Goal: Task Accomplishment & Management: Complete application form

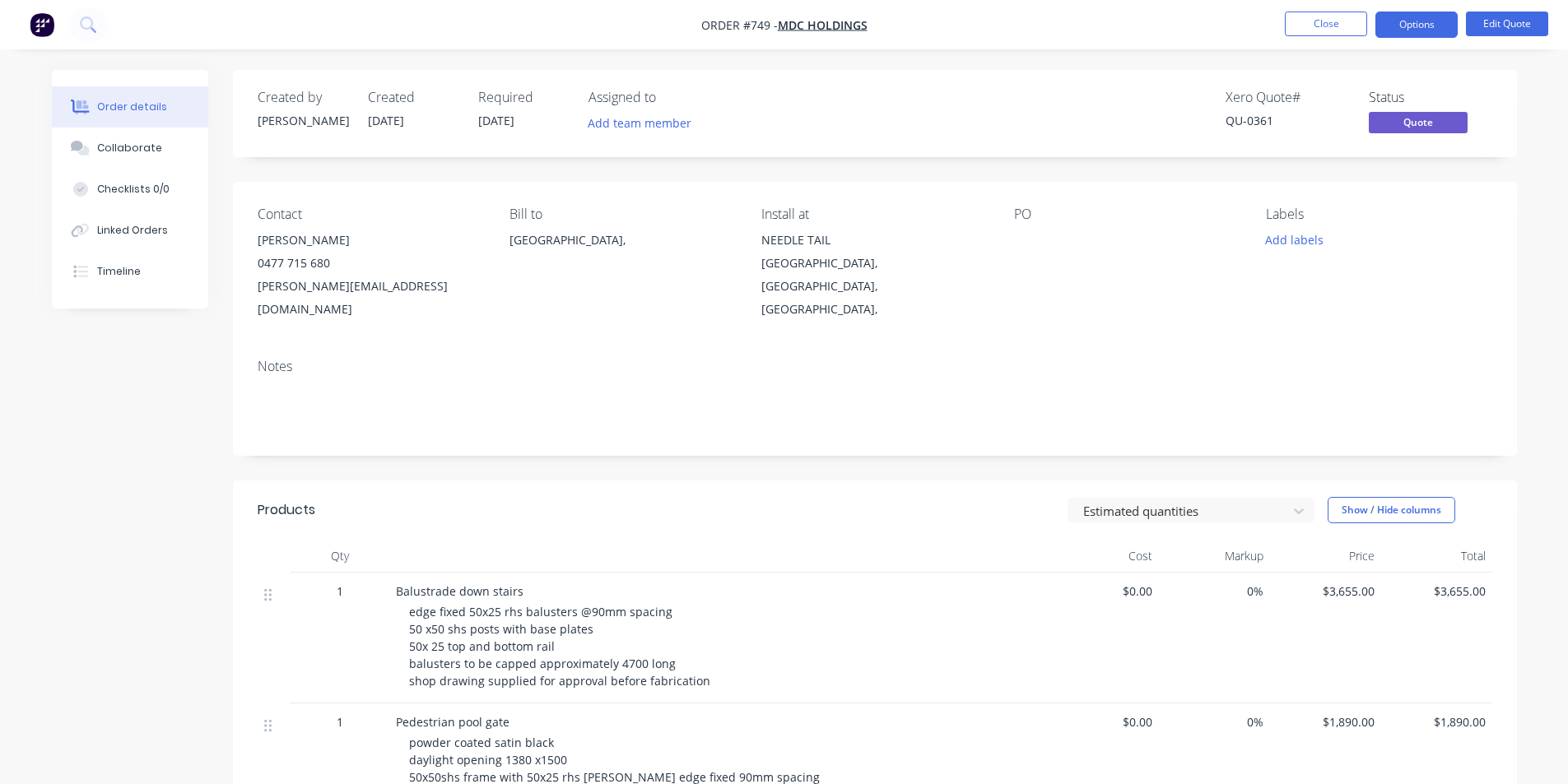
scroll to position [165, 0]
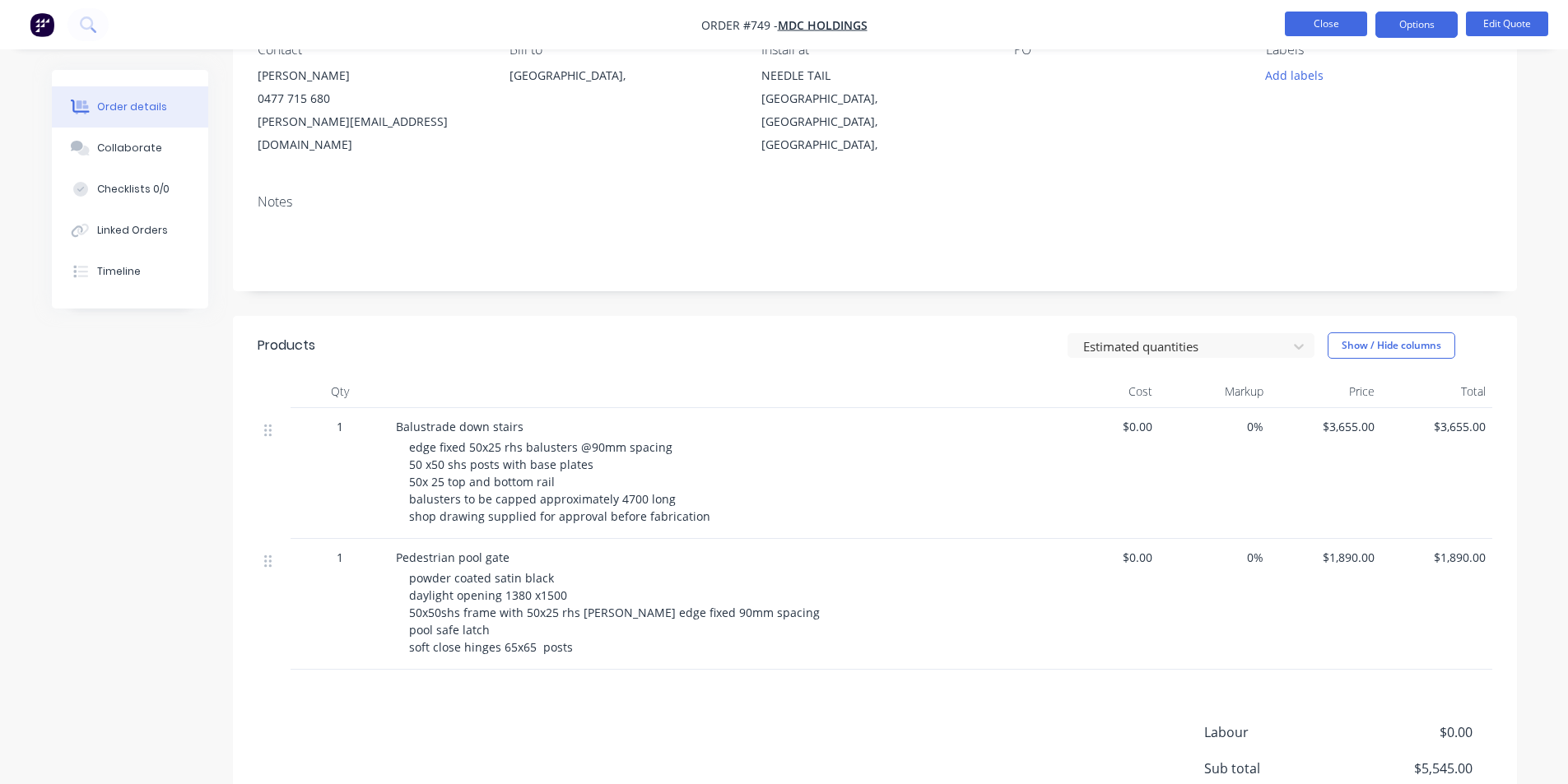
click at [1302, 25] on button "Close" at bounding box center [1325, 24] width 82 height 25
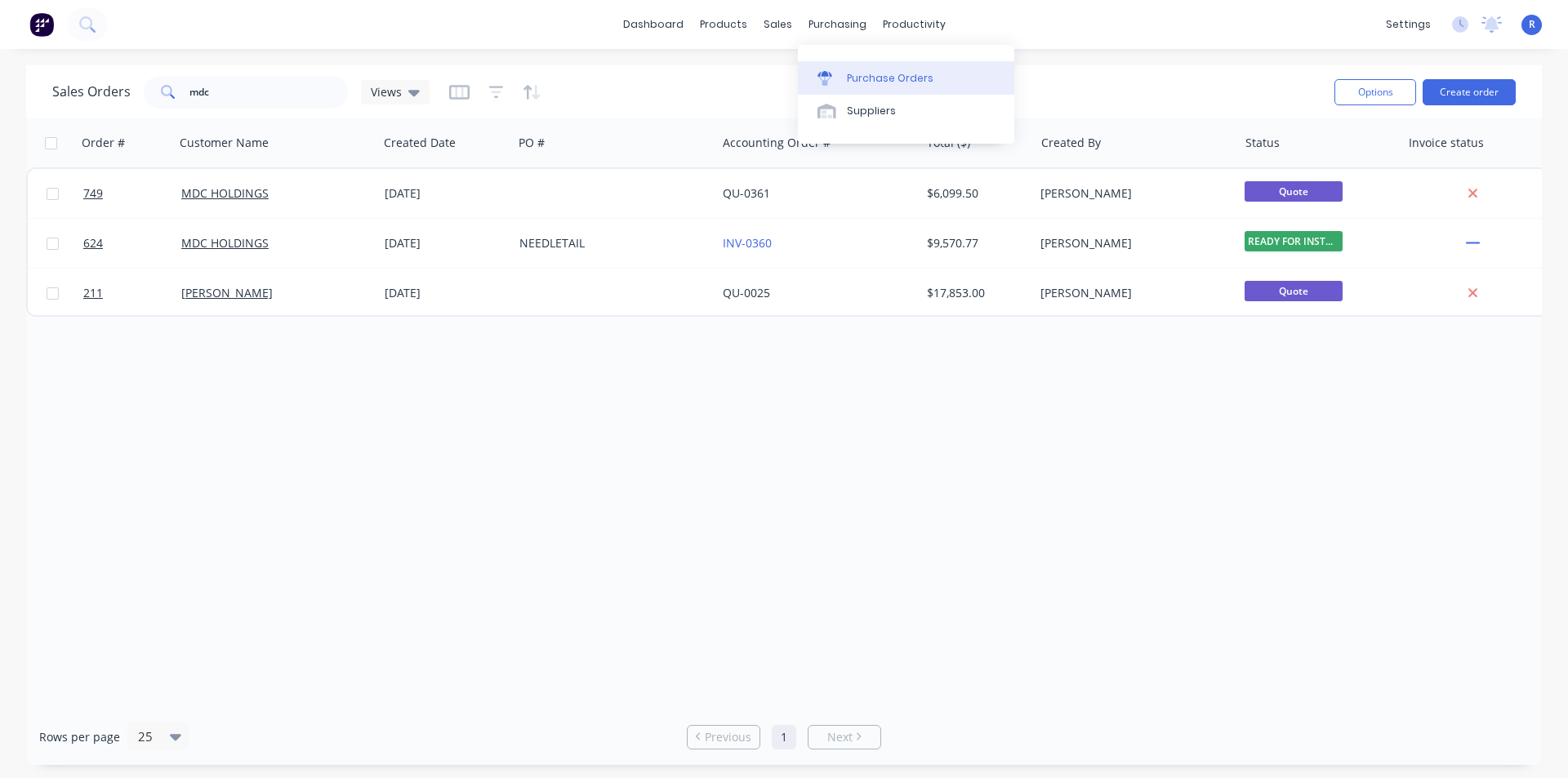
click at [873, 76] on div "Purchase Orders" at bounding box center [890, 78] width 87 height 15
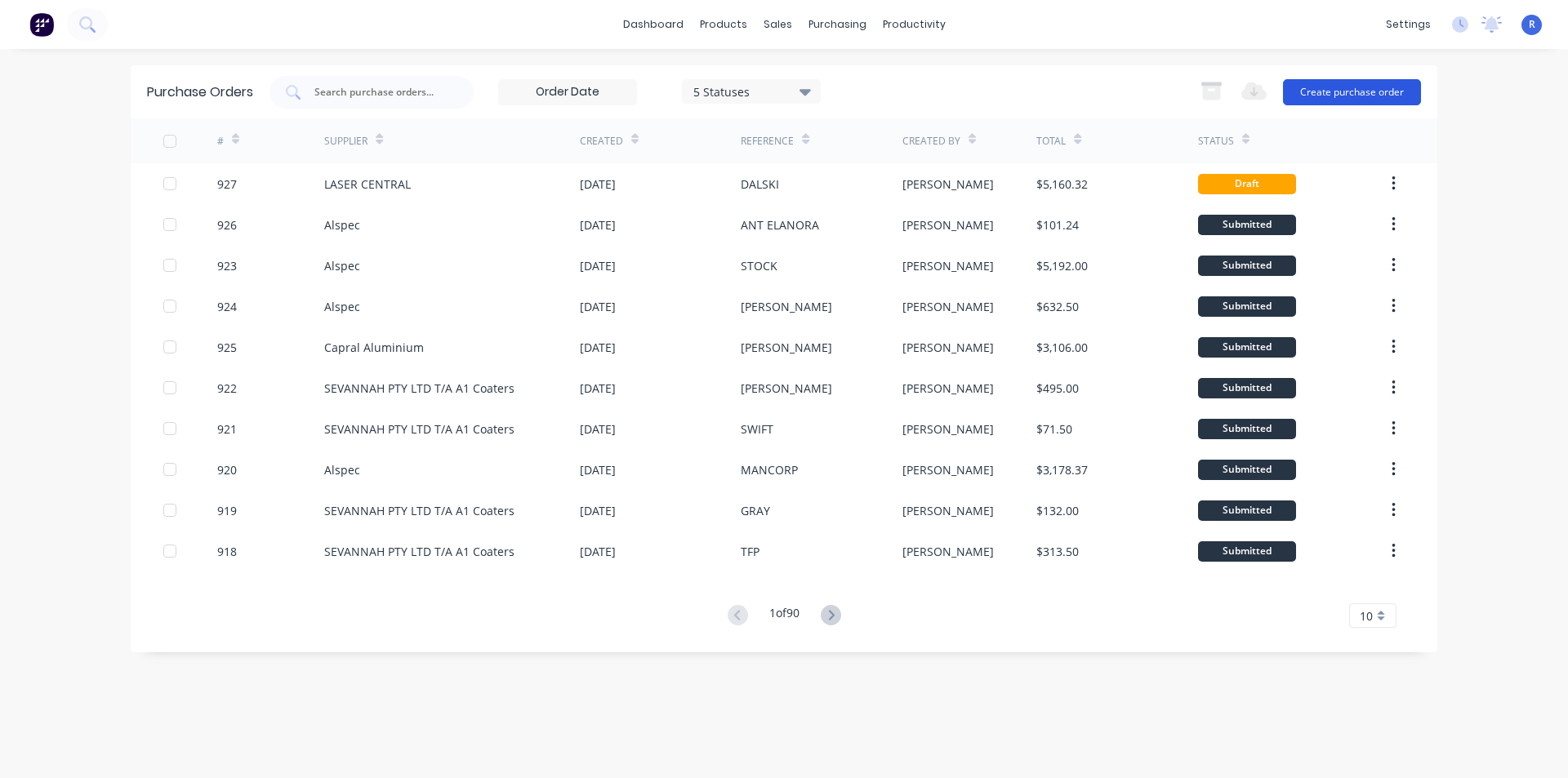
click at [1375, 95] on button "Create purchase order" at bounding box center [1352, 92] width 138 height 27
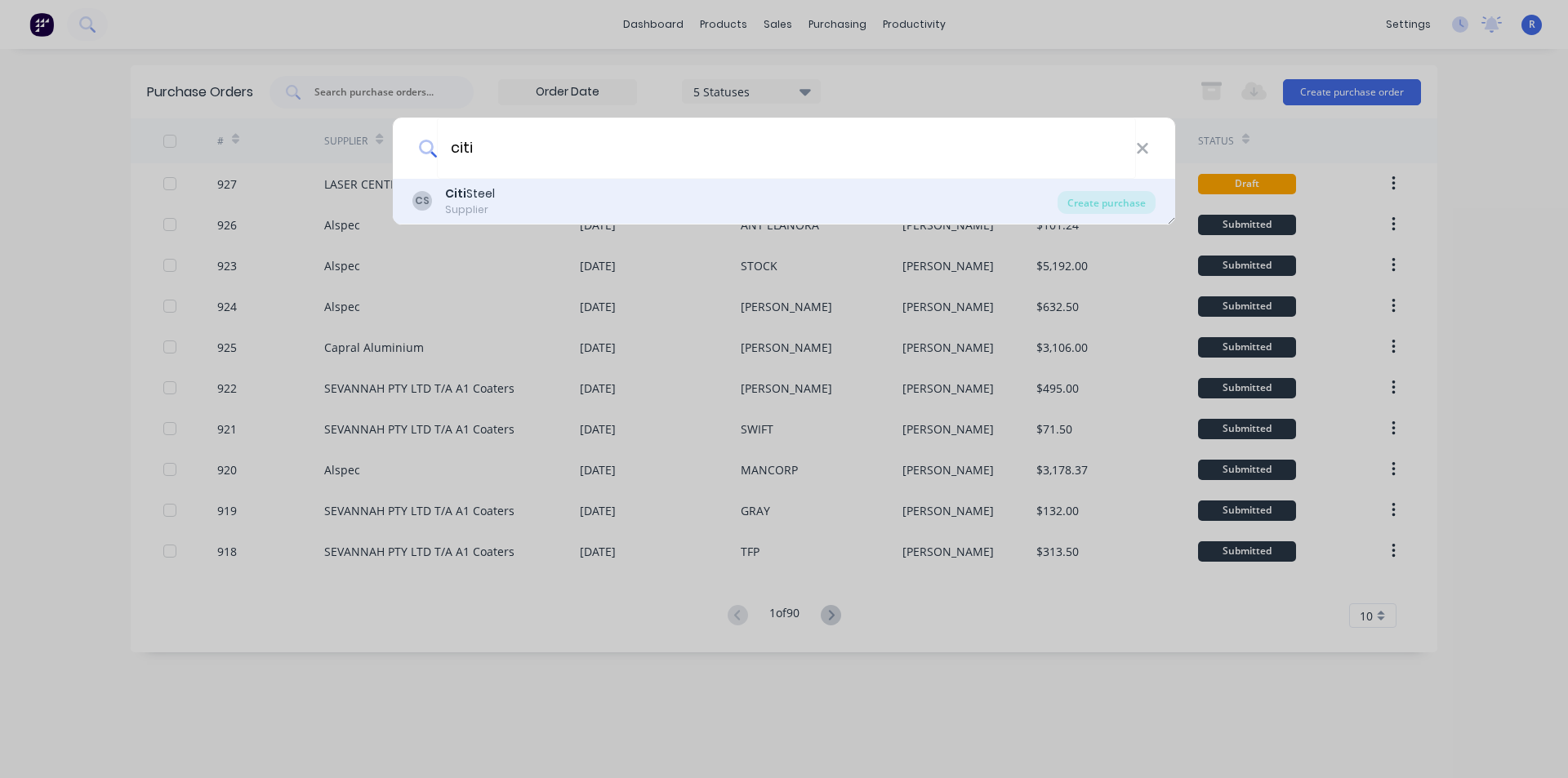
type input "citi"
click at [452, 196] on b "Citi" at bounding box center [456, 193] width 22 height 17
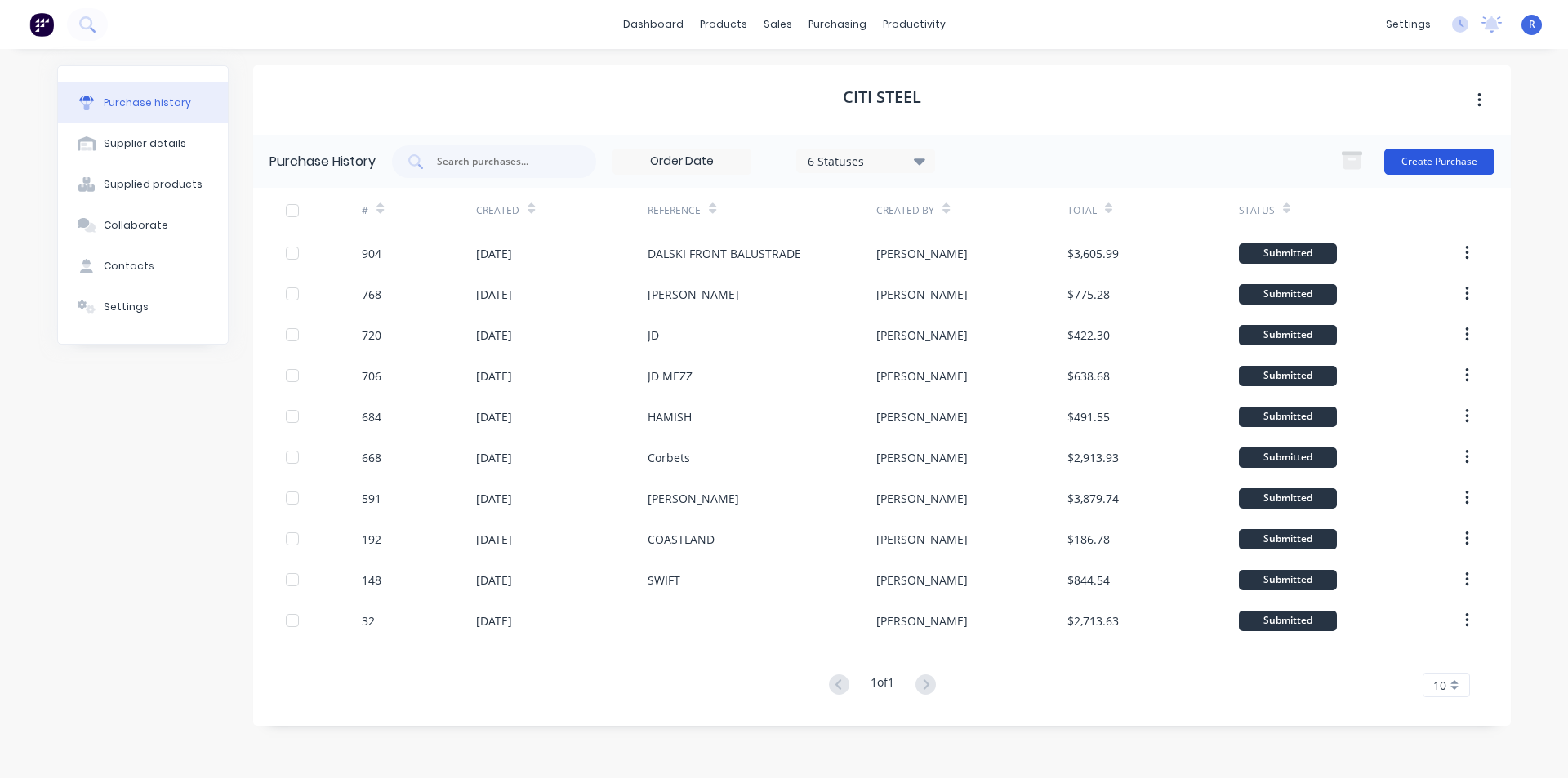
click at [1408, 162] on button "Create Purchase" at bounding box center [1439, 161] width 110 height 27
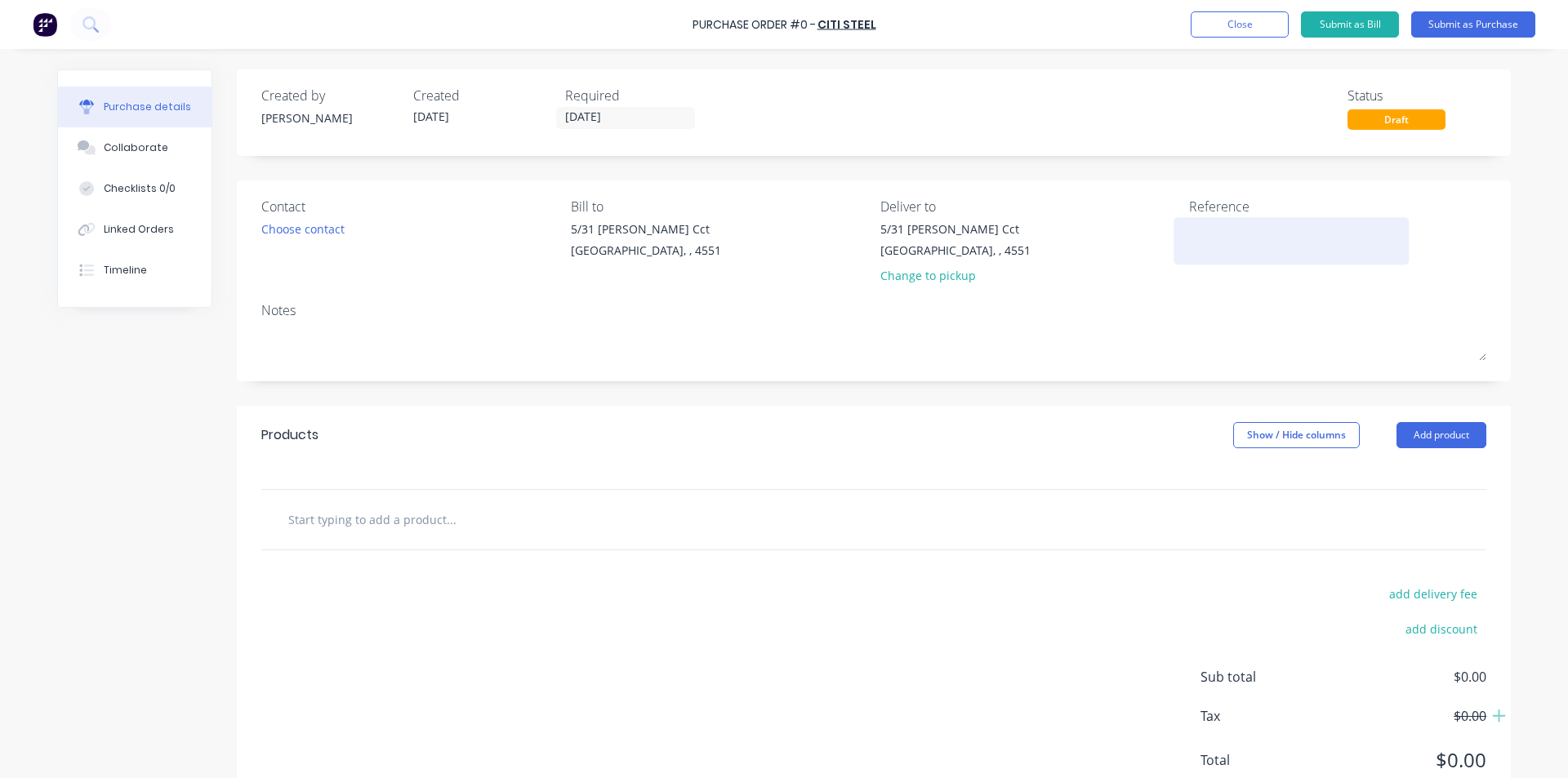
click at [1220, 238] on textarea at bounding box center [1292, 238] width 205 height 36
type textarea "DALSKI STAIRS"
type textarea "x"
type textarea "DALSKI STAIRS"
type textarea "x"
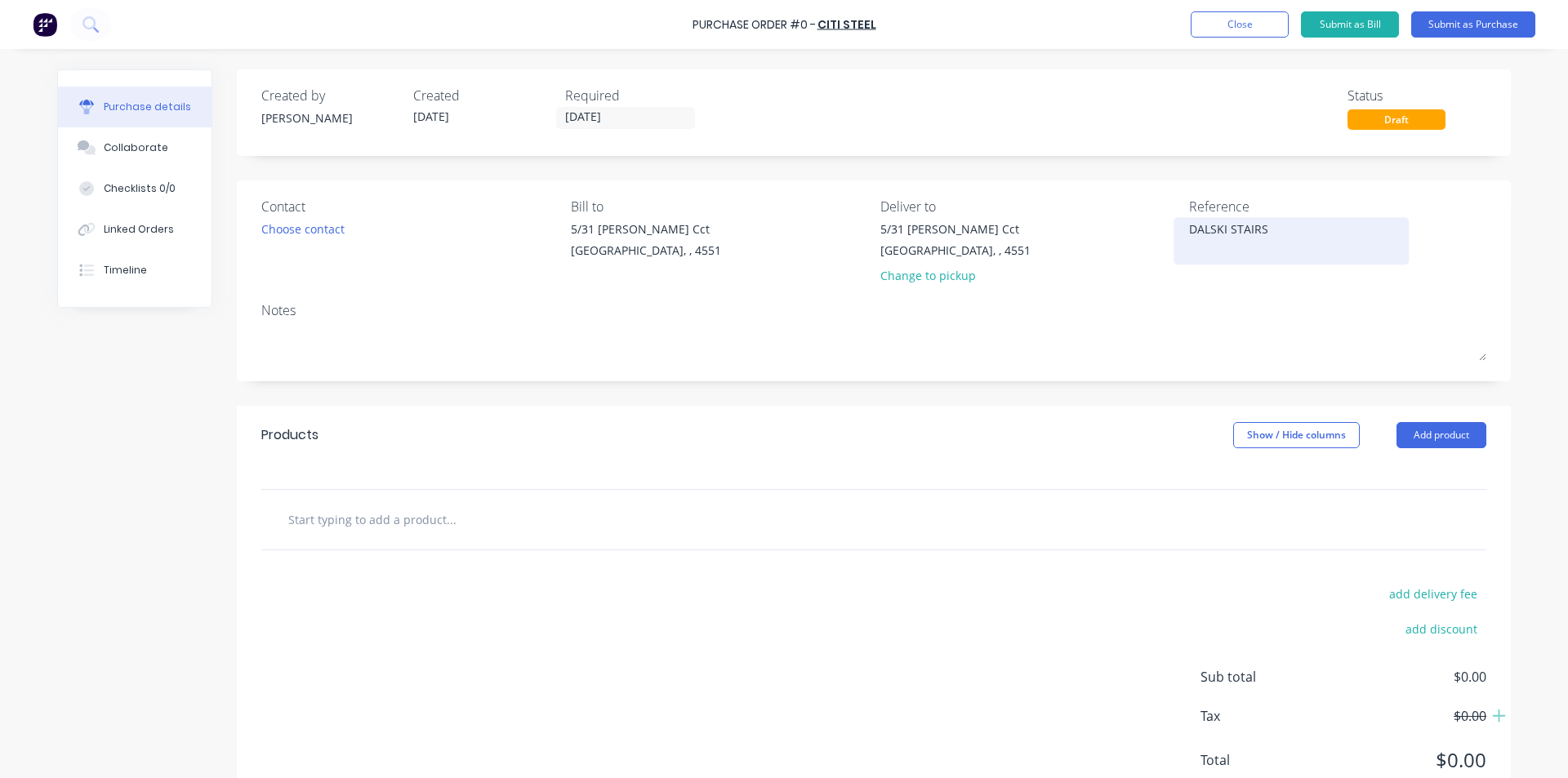
type textarea "DALSKI STAIRS F"
type textarea "x"
type textarea "DALSKI STAIRS FI"
type textarea "x"
type textarea "DALSKI STAIRS FIR"
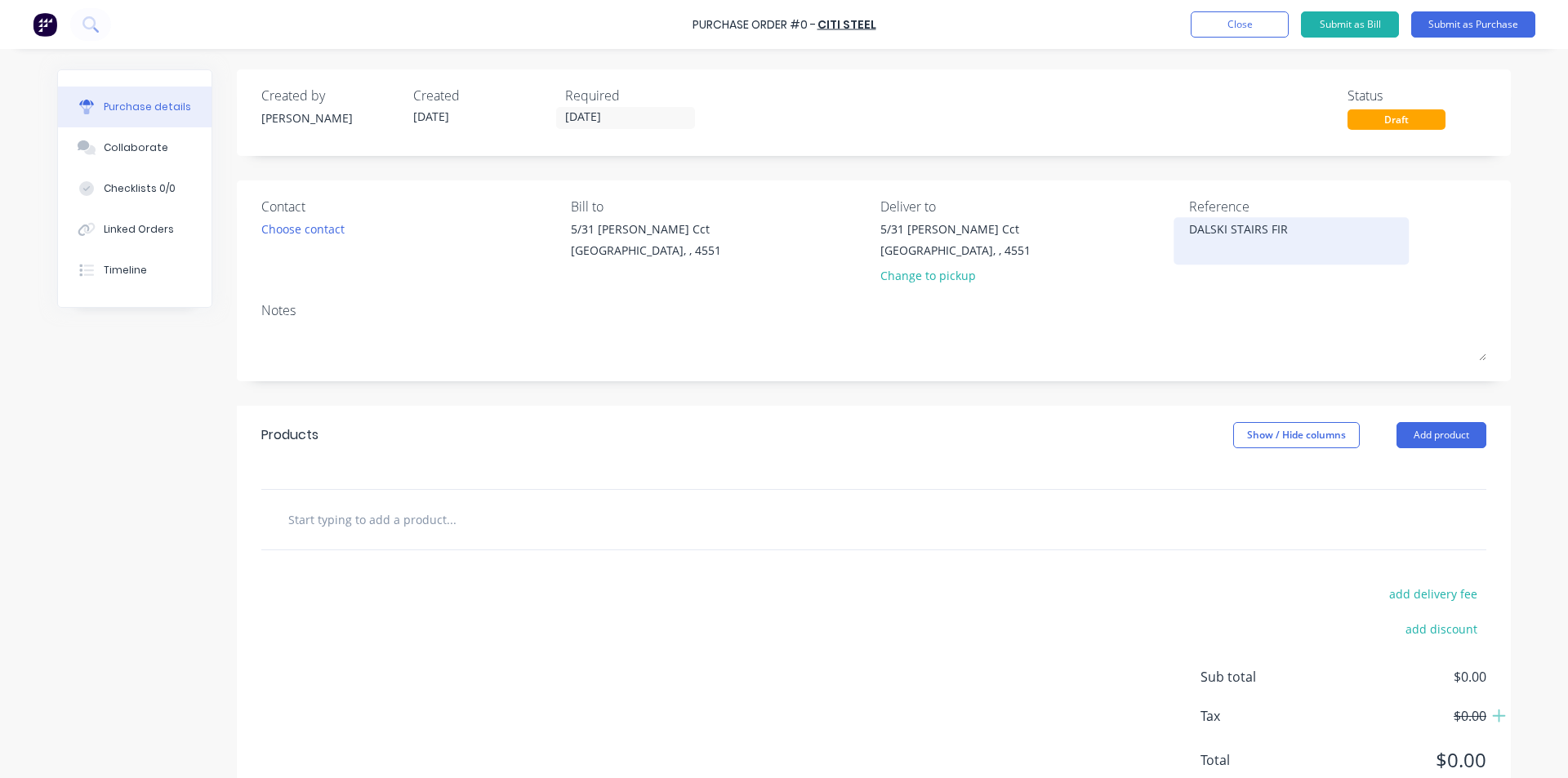
type textarea "x"
type textarea "DALSKI STAIRS FIRS"
type textarea "x"
type textarea "DALSKI STAIRS FIRST"
type textarea "x"
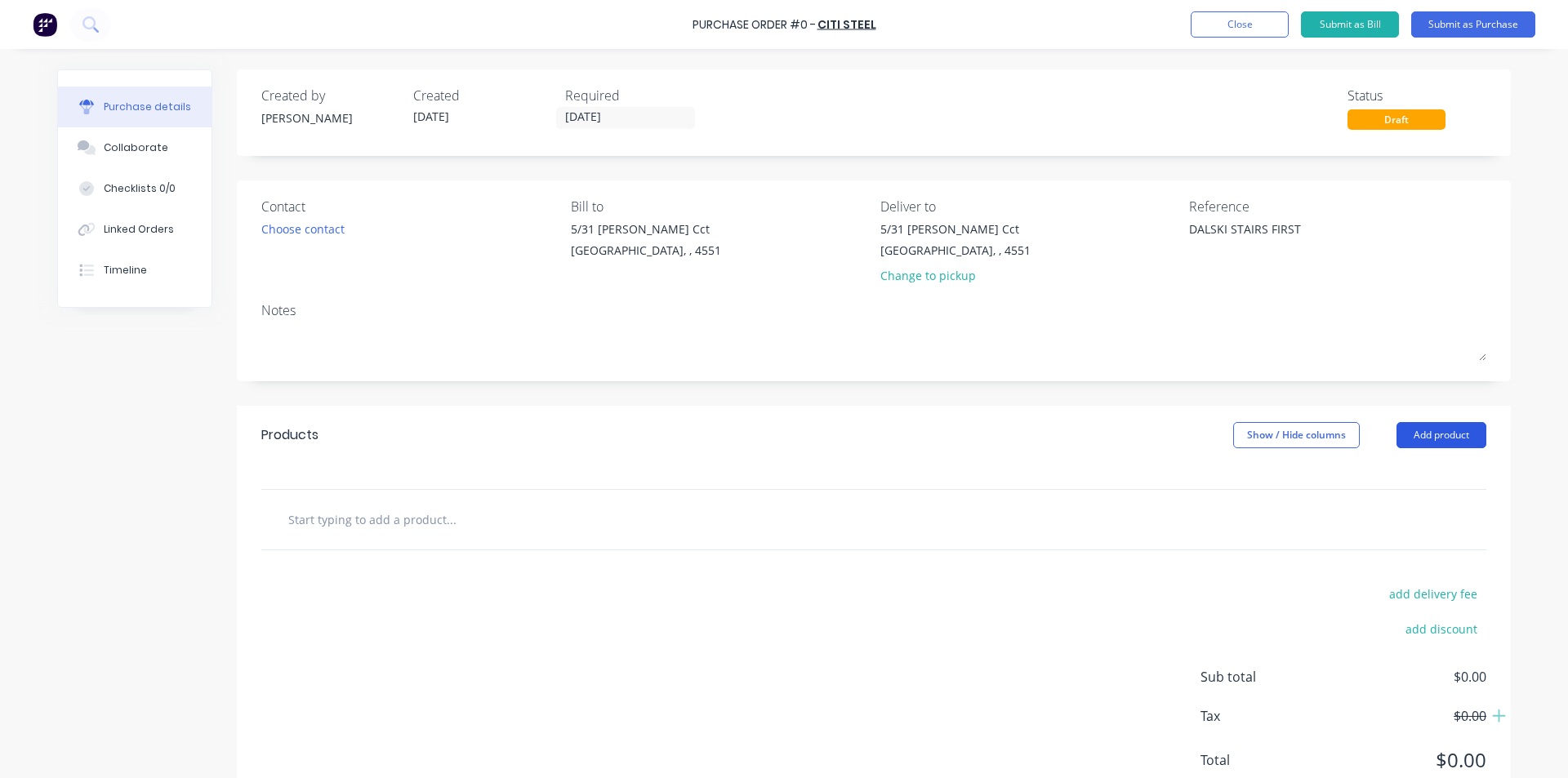
type textarea "DALSKI STAIRS FIRST"
click at [1409, 432] on button "Add product" at bounding box center [1441, 435] width 90 height 27
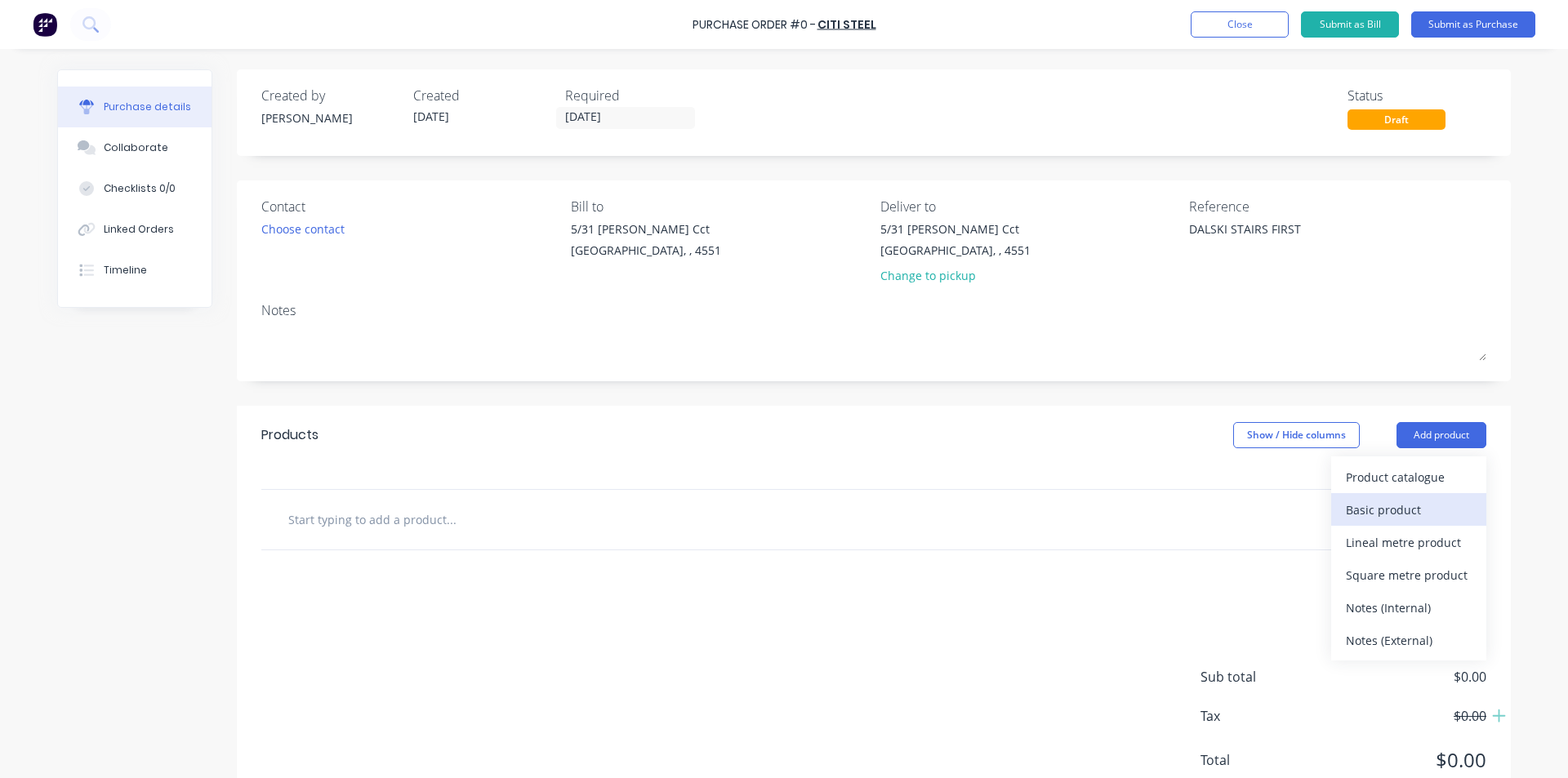
click at [1390, 502] on div "Basic product" at bounding box center [1409, 509] width 126 height 24
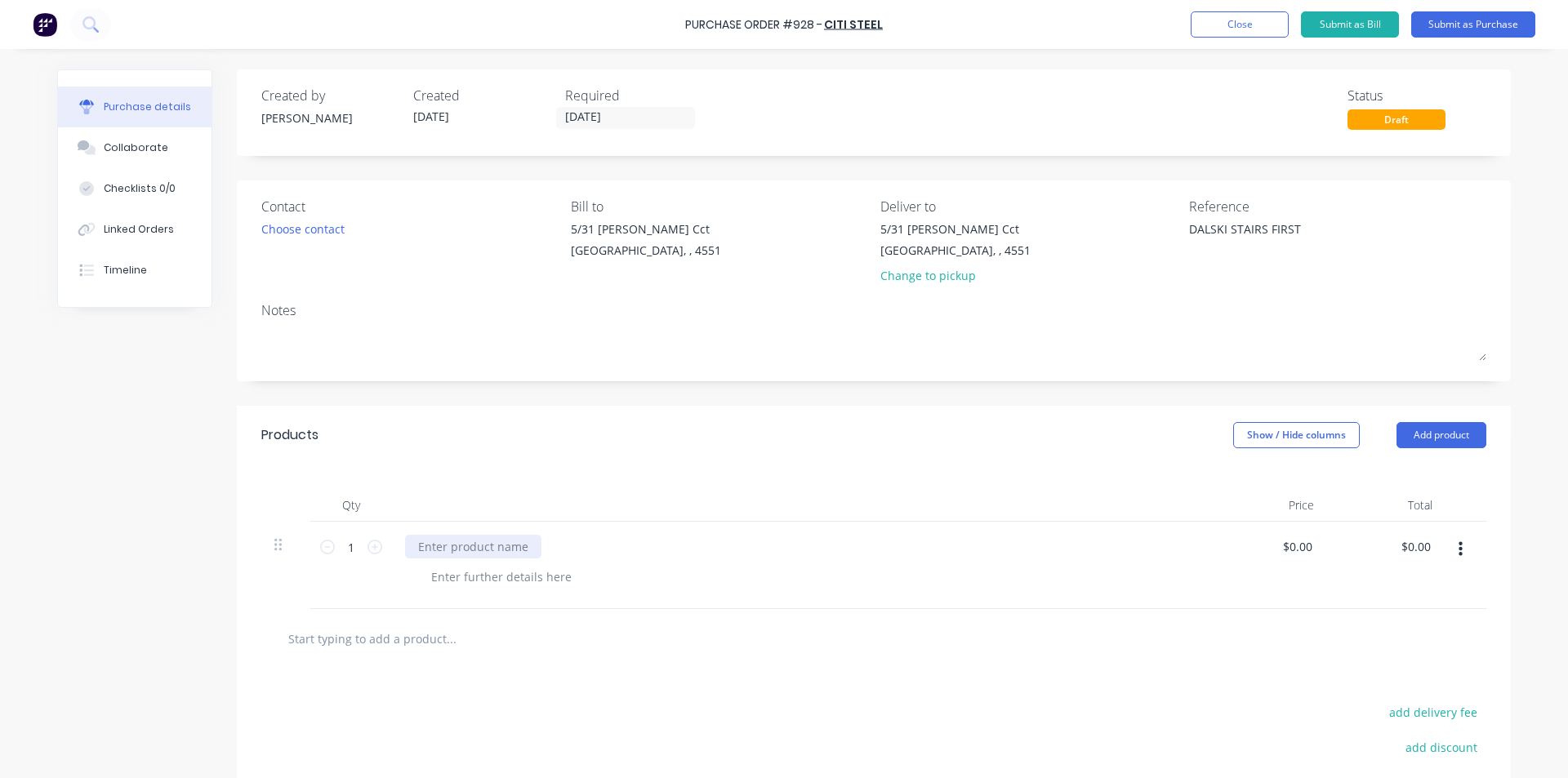
type textarea "x"
click at [447, 546] on div at bounding box center [473, 547] width 137 height 24
click at [503, 551] on div "AS PER QUOTE#" at bounding box center [461, 547] width 113 height 24
click at [629, 479] on div "Qty Price Total 1 1 AS PER QUOTE# 730029 $0.00 $0.00 $0.00 $0.00" at bounding box center [874, 536] width 1274 height 145
drag, startPoint x: 1311, startPoint y: 548, endPoint x: 1274, endPoint y: 554, distance: 37.5
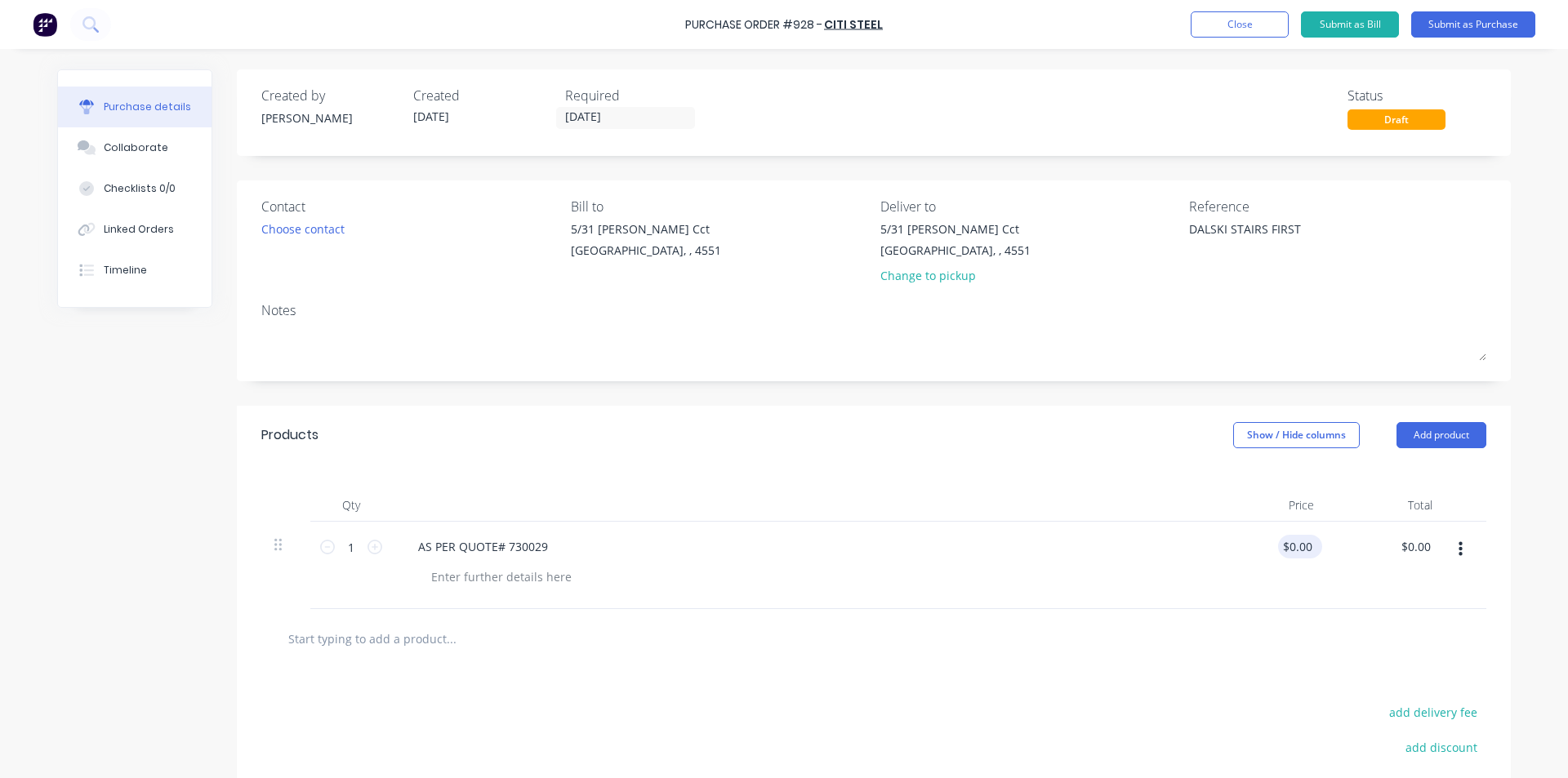
click at [1278, 554] on div "$0.00 $0.00" at bounding box center [1299, 547] width 44 height 24
type textarea "x"
type input "0.00"
click at [1294, 549] on input "0.00" at bounding box center [1297, 547] width 37 height 24
type textarea "x"
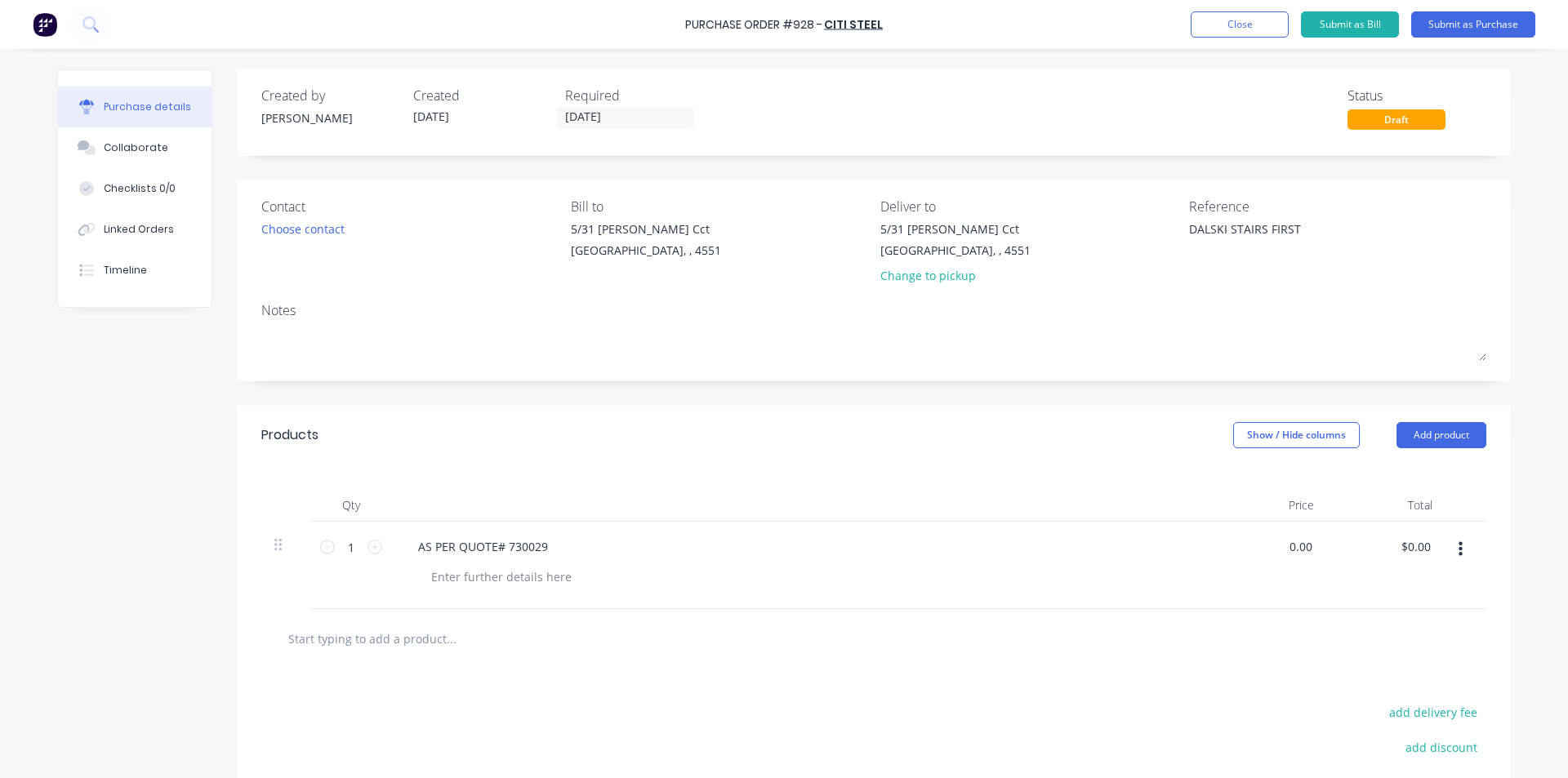
drag, startPoint x: 1304, startPoint y: 549, endPoint x: 1272, endPoint y: 550, distance: 32.0
click at [1272, 550] on div "0.00 0.00" at bounding box center [1268, 566] width 118 height 88
type input "4865.81"
type textarea "x"
type input "$4,865.81"
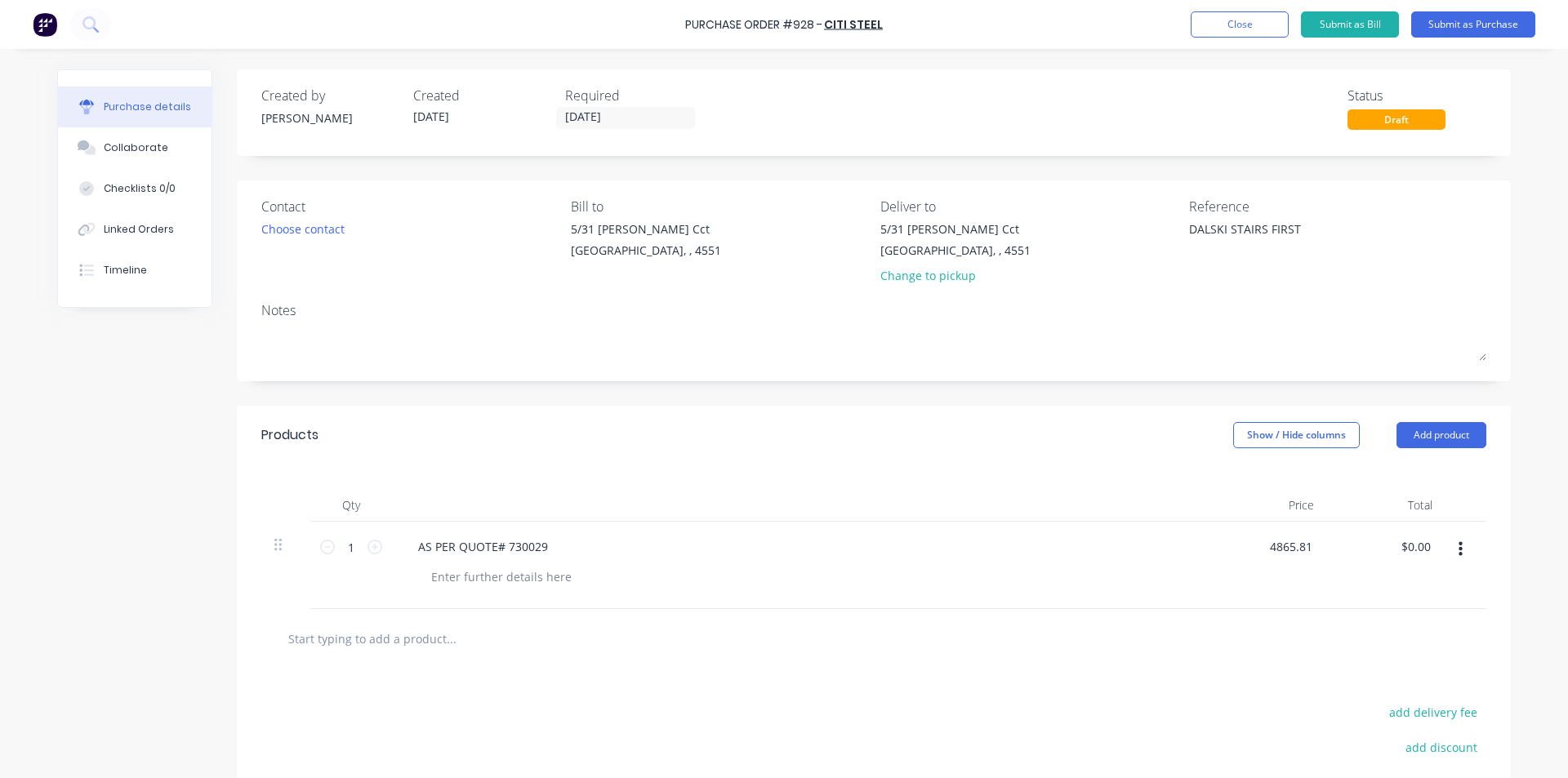
type input "$4,865.81"
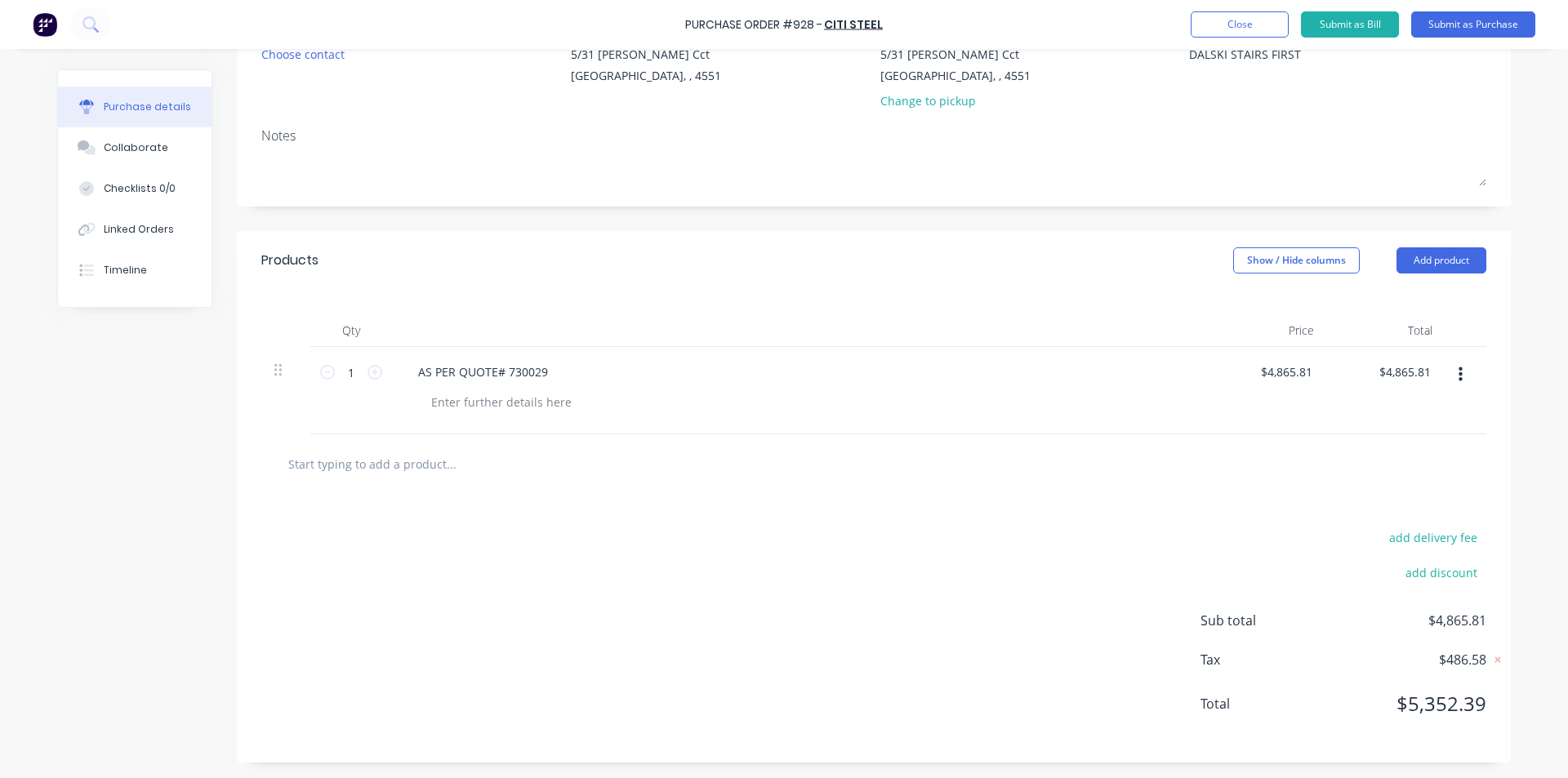
scroll to position [176, 0]
type textarea "x"
click at [1306, 365] on input "4865.81" at bounding box center [1290, 371] width 50 height 24
type input "4865.82"
type textarea "x"
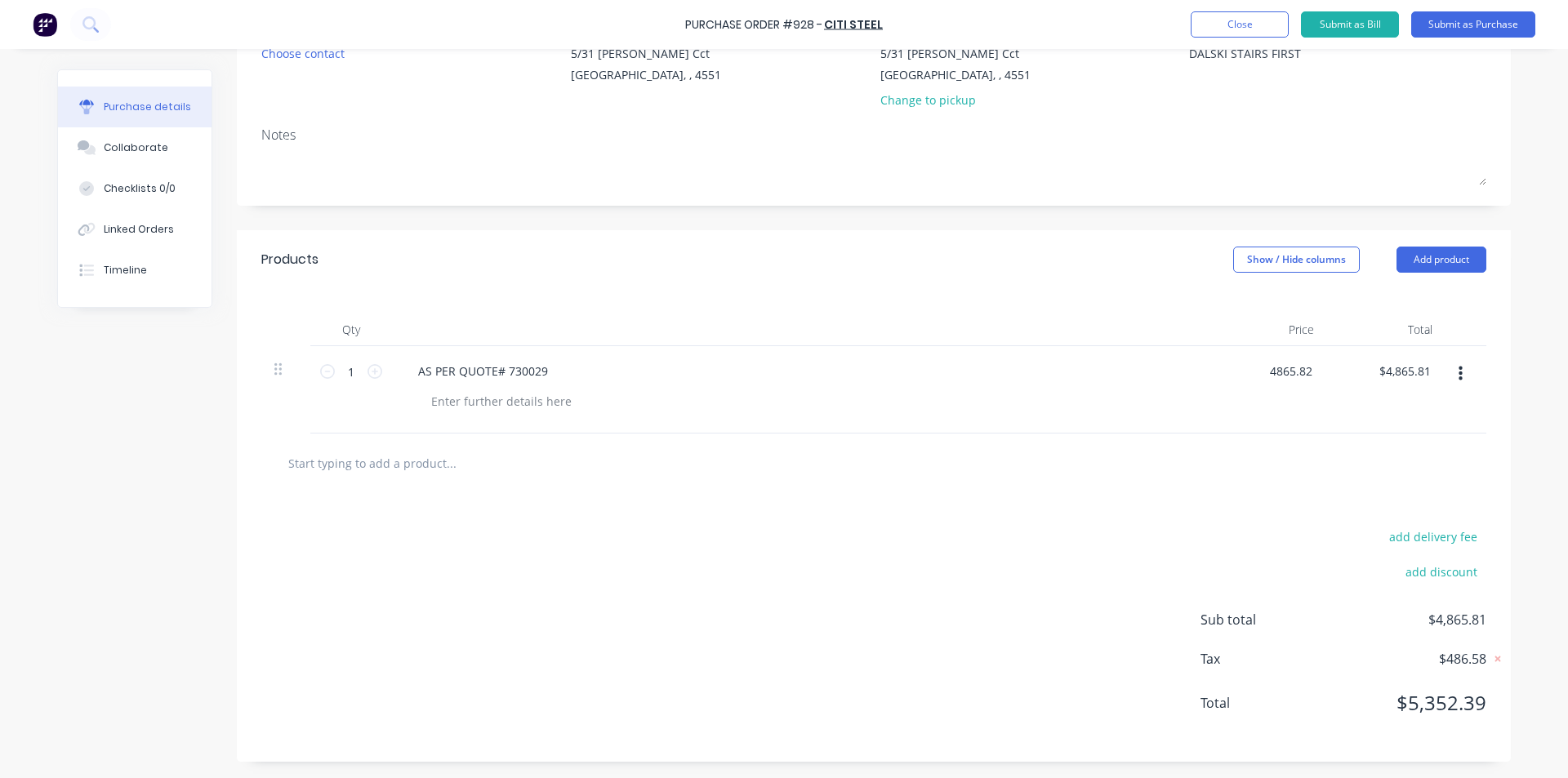
type input "$4,865.82"
click at [945, 529] on div "add delivery fee add discount Sub total $4,865.81 Tax $486.58 Total $5,352.39" at bounding box center [874, 628] width 1274 height 269
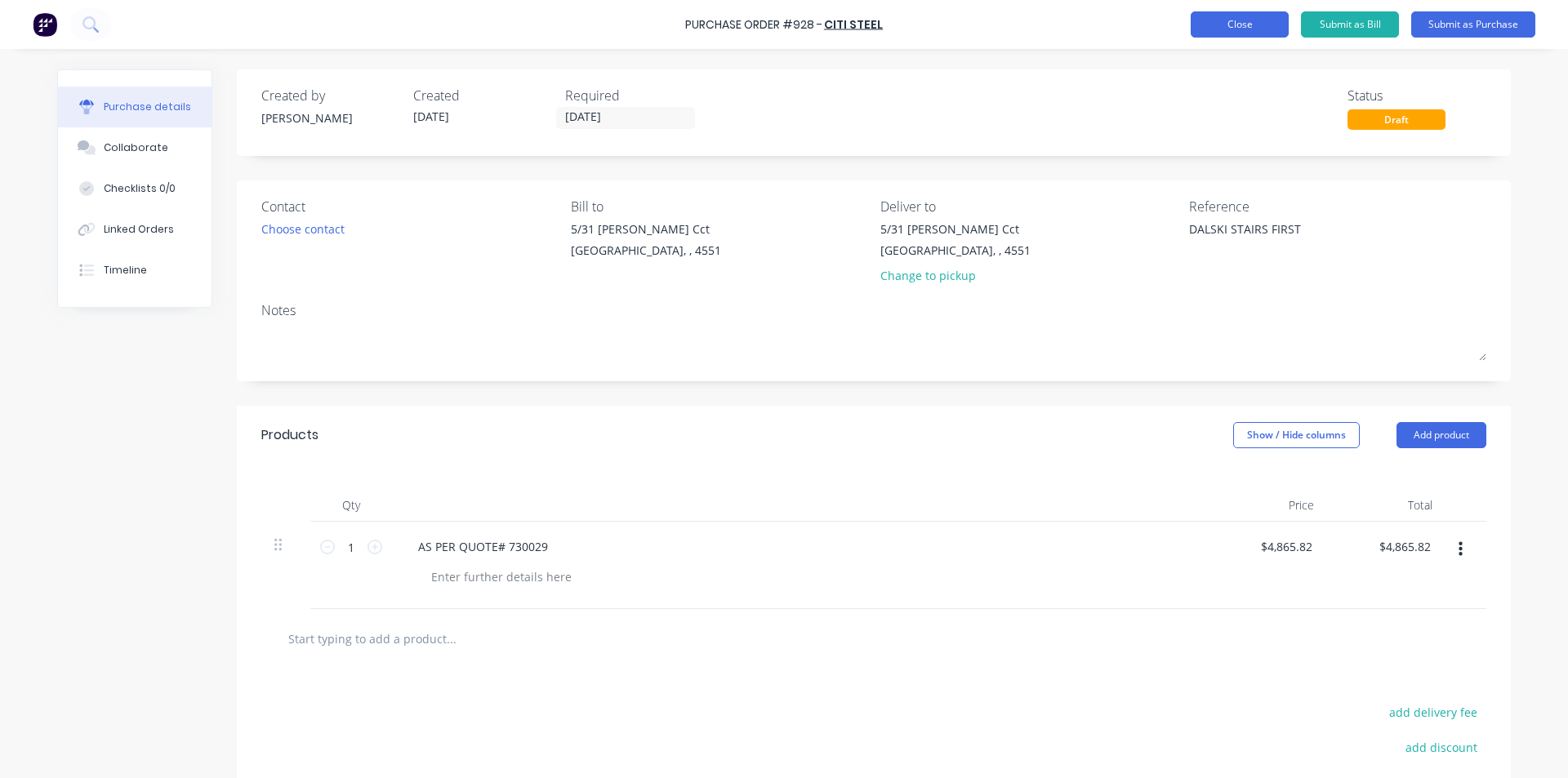
click at [1236, 30] on button "Close" at bounding box center [1240, 25] width 98 height 27
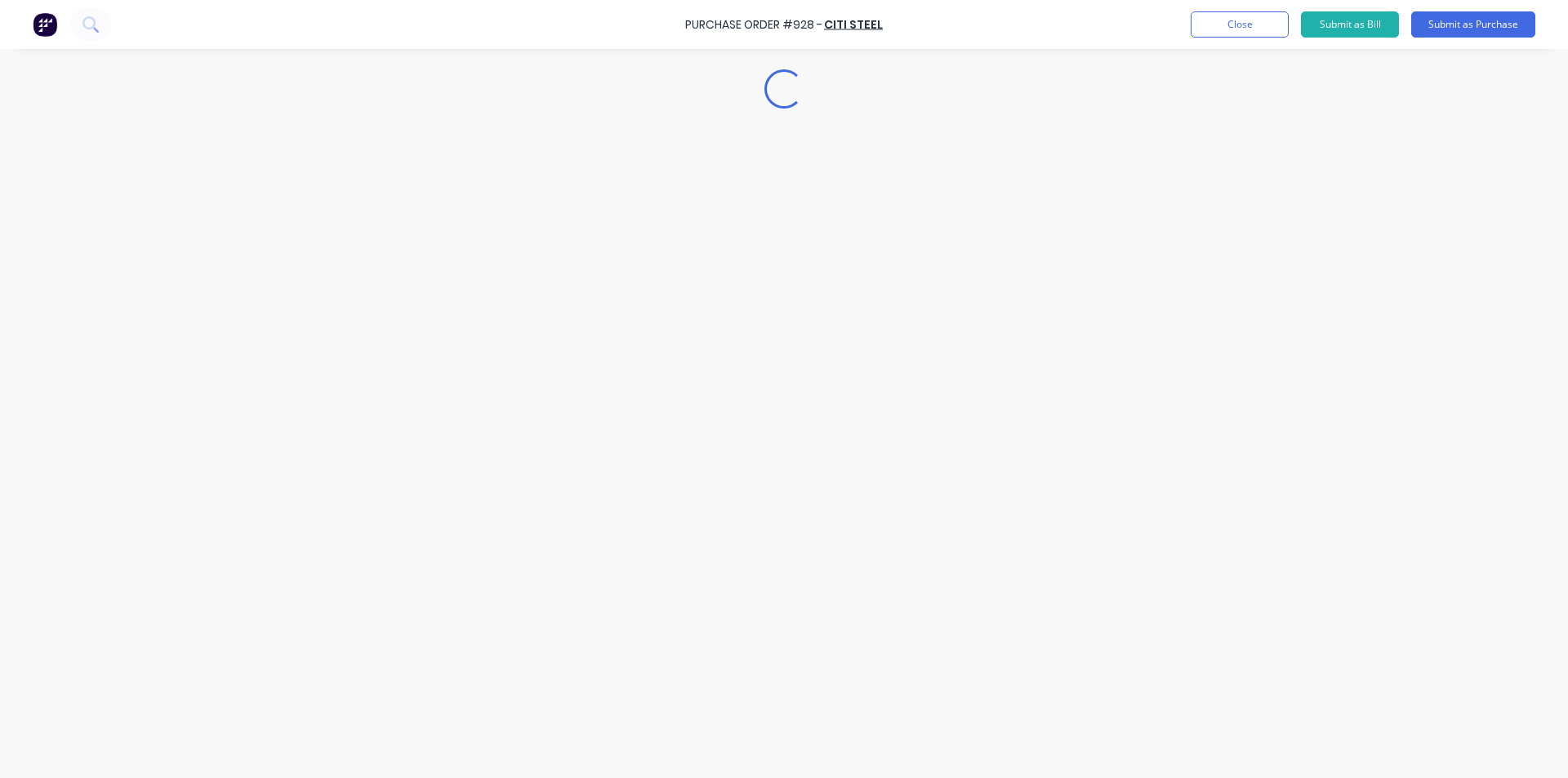
type textarea "x"
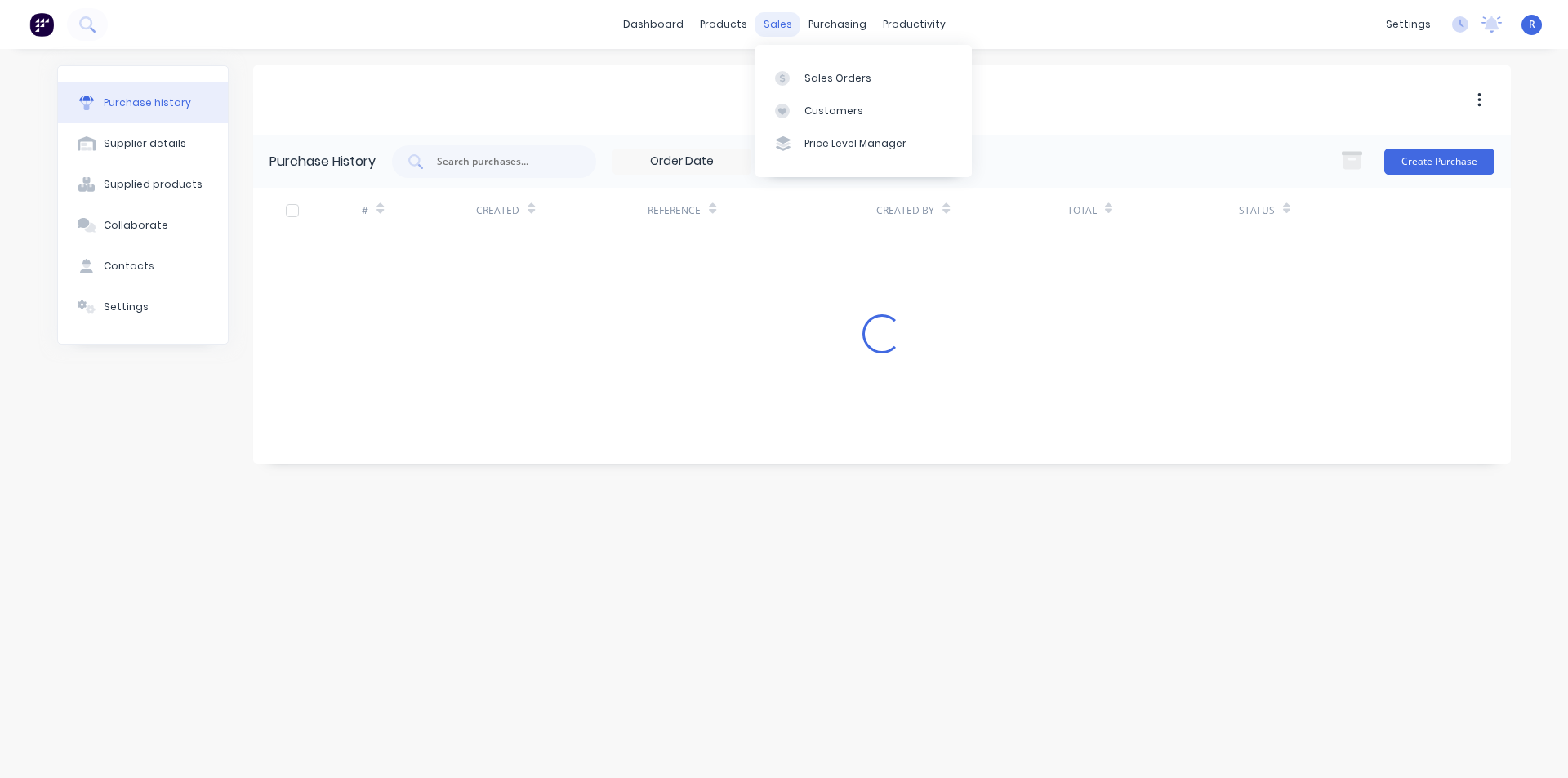
click at [781, 27] on div "sales" at bounding box center [778, 24] width 45 height 25
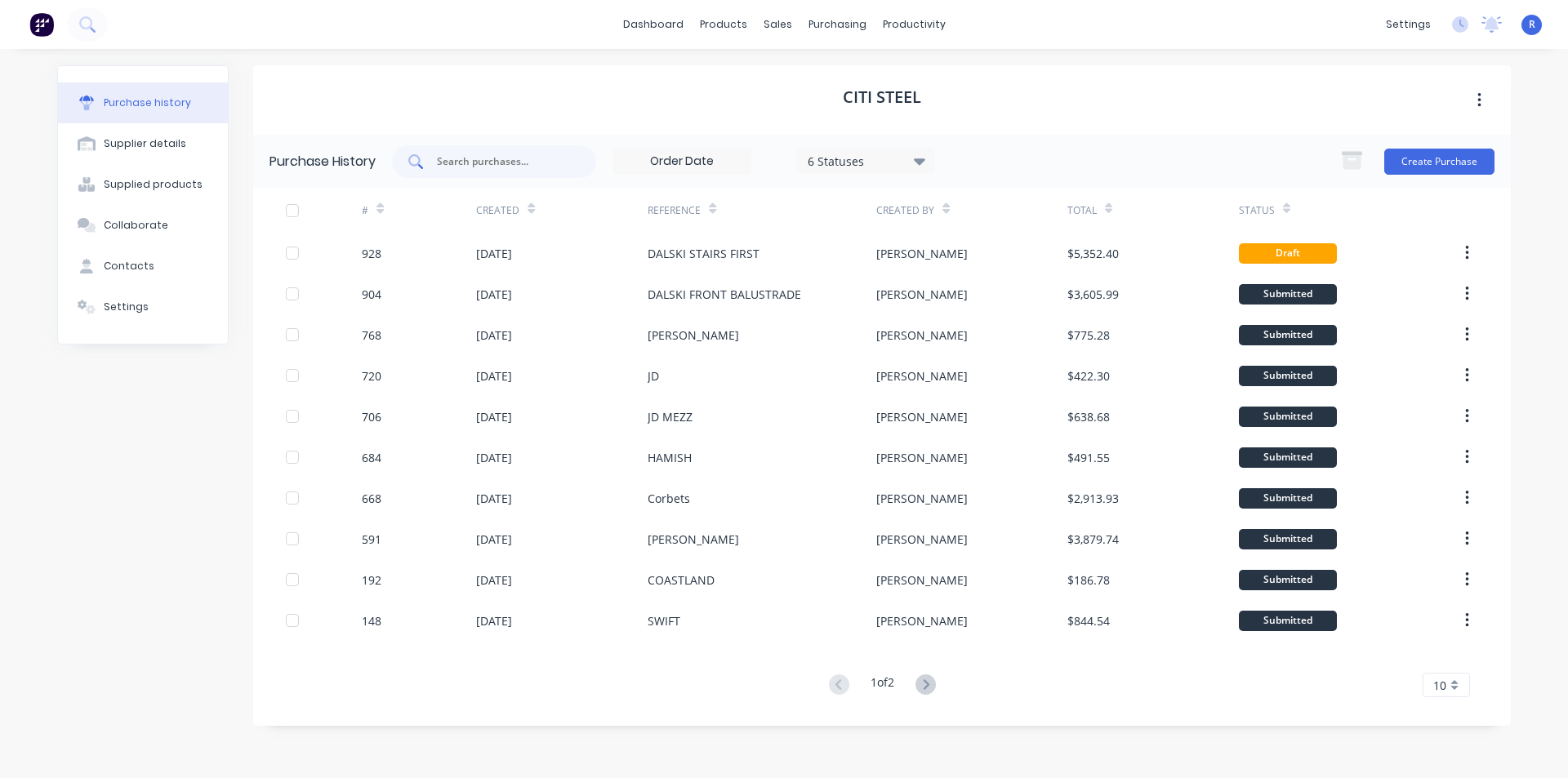
click at [508, 151] on div at bounding box center [495, 161] width 205 height 32
type input "MATT"
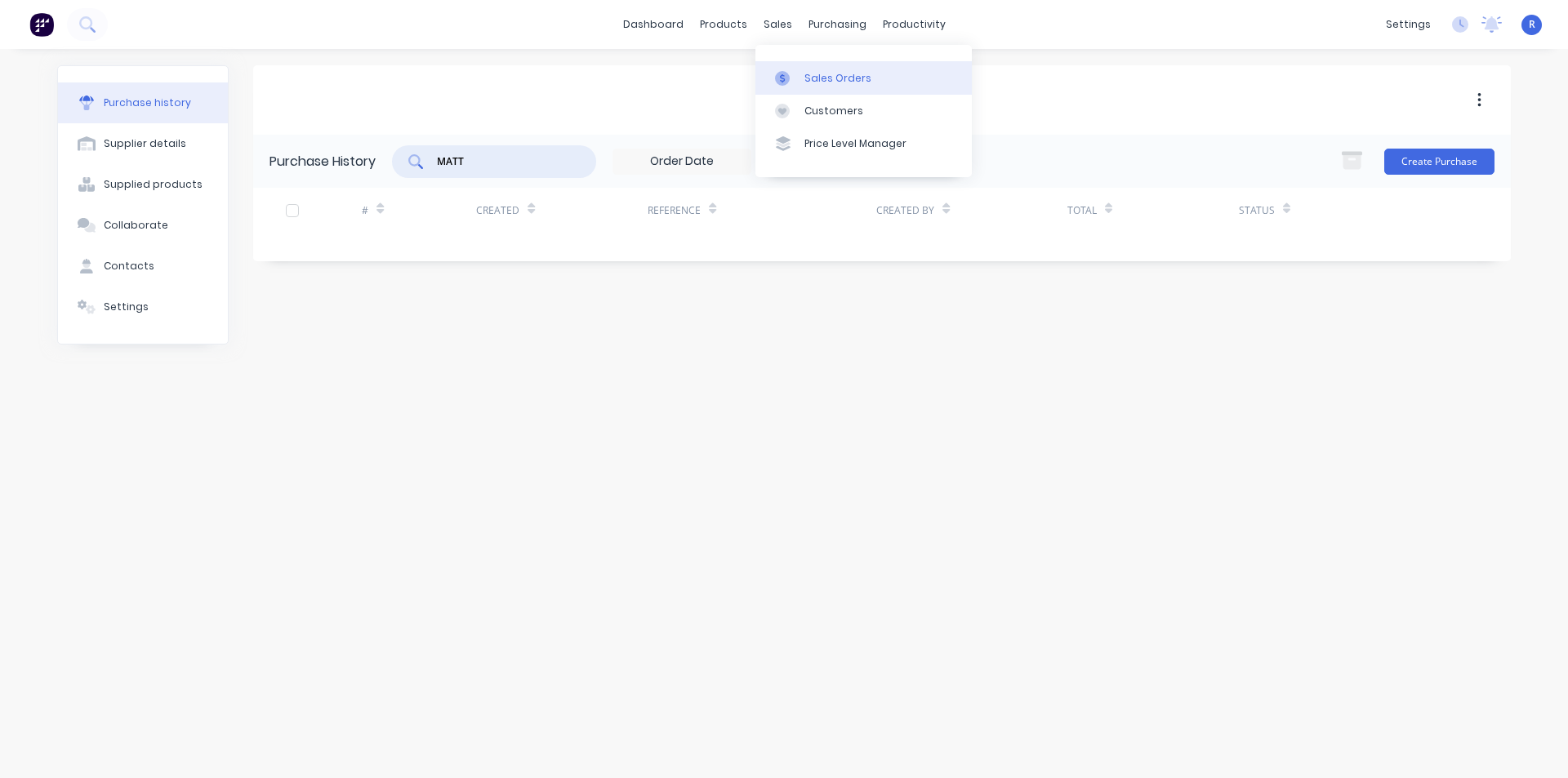
click at [810, 76] on div "Sales Orders" at bounding box center [838, 78] width 67 height 15
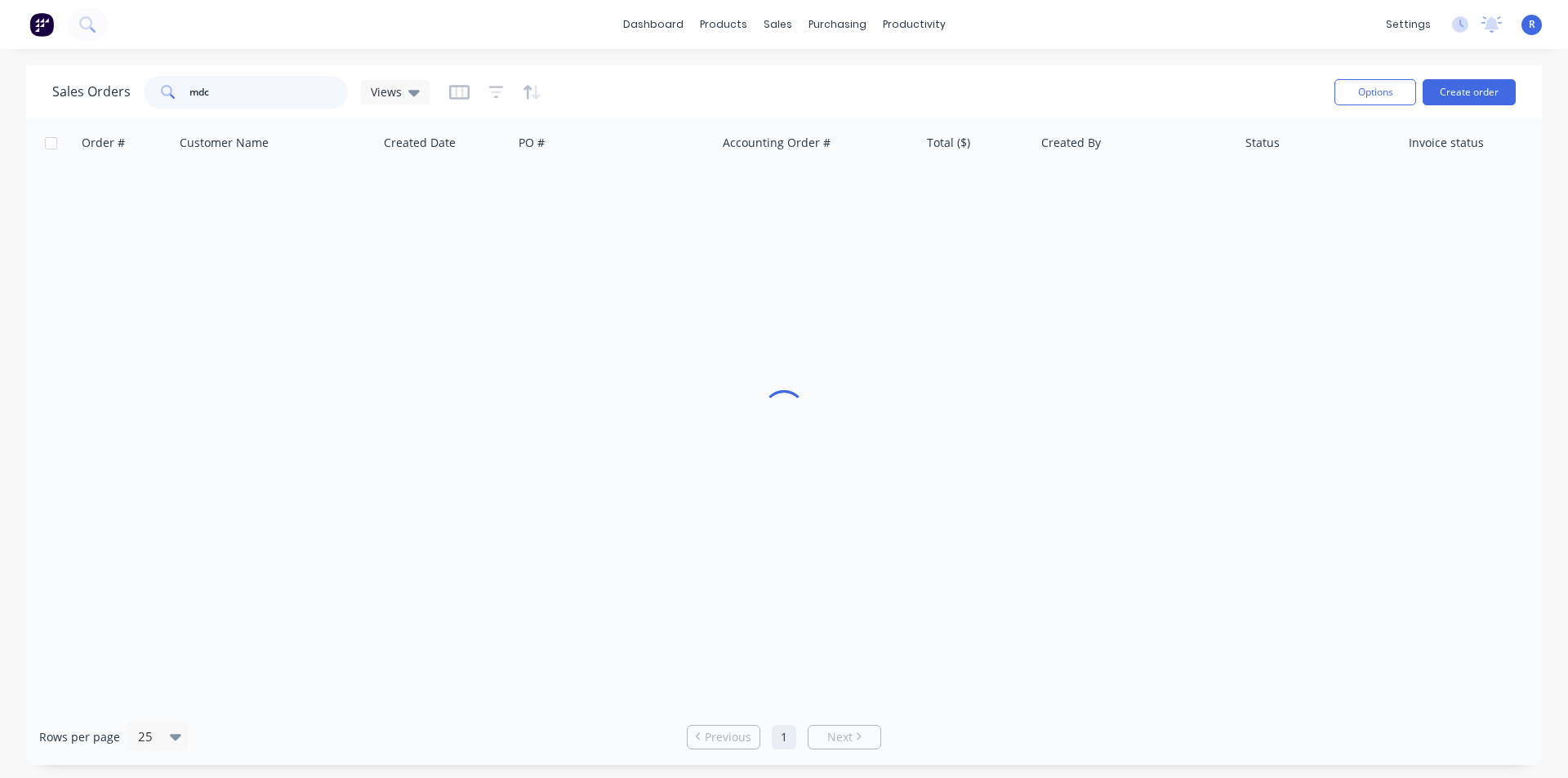
click at [280, 84] on input "mdc" at bounding box center [270, 91] width 159 height 32
drag, startPoint x: 268, startPoint y: 92, endPoint x: 164, endPoint y: 98, distance: 104.2
click at [164, 98] on div "mdc" at bounding box center [246, 91] width 205 height 32
type input "MATT"
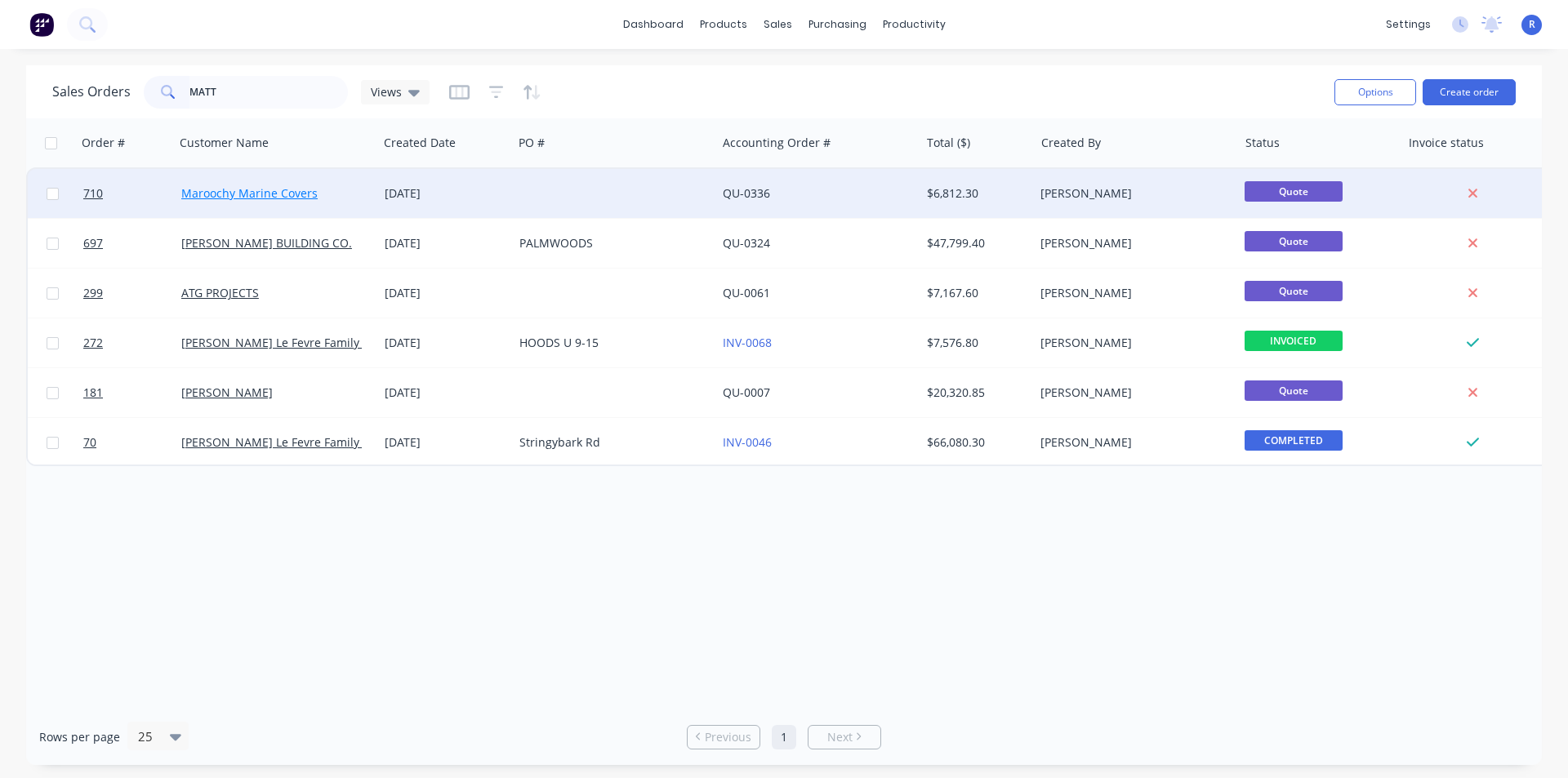
click at [258, 190] on link "Maroochy Marine Covers" at bounding box center [249, 193] width 137 height 16
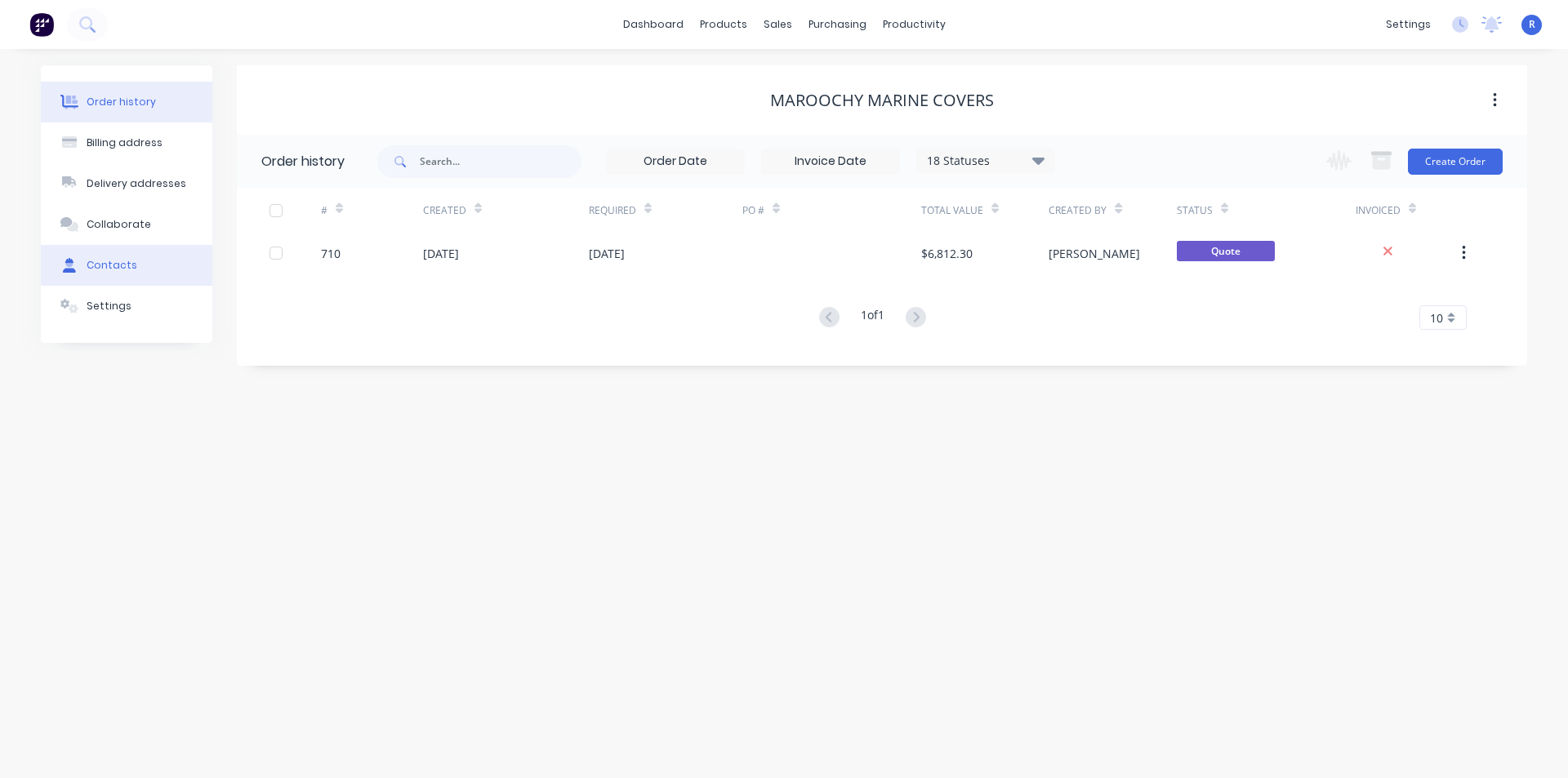
click at [107, 268] on div "Contacts" at bounding box center [111, 265] width 50 height 15
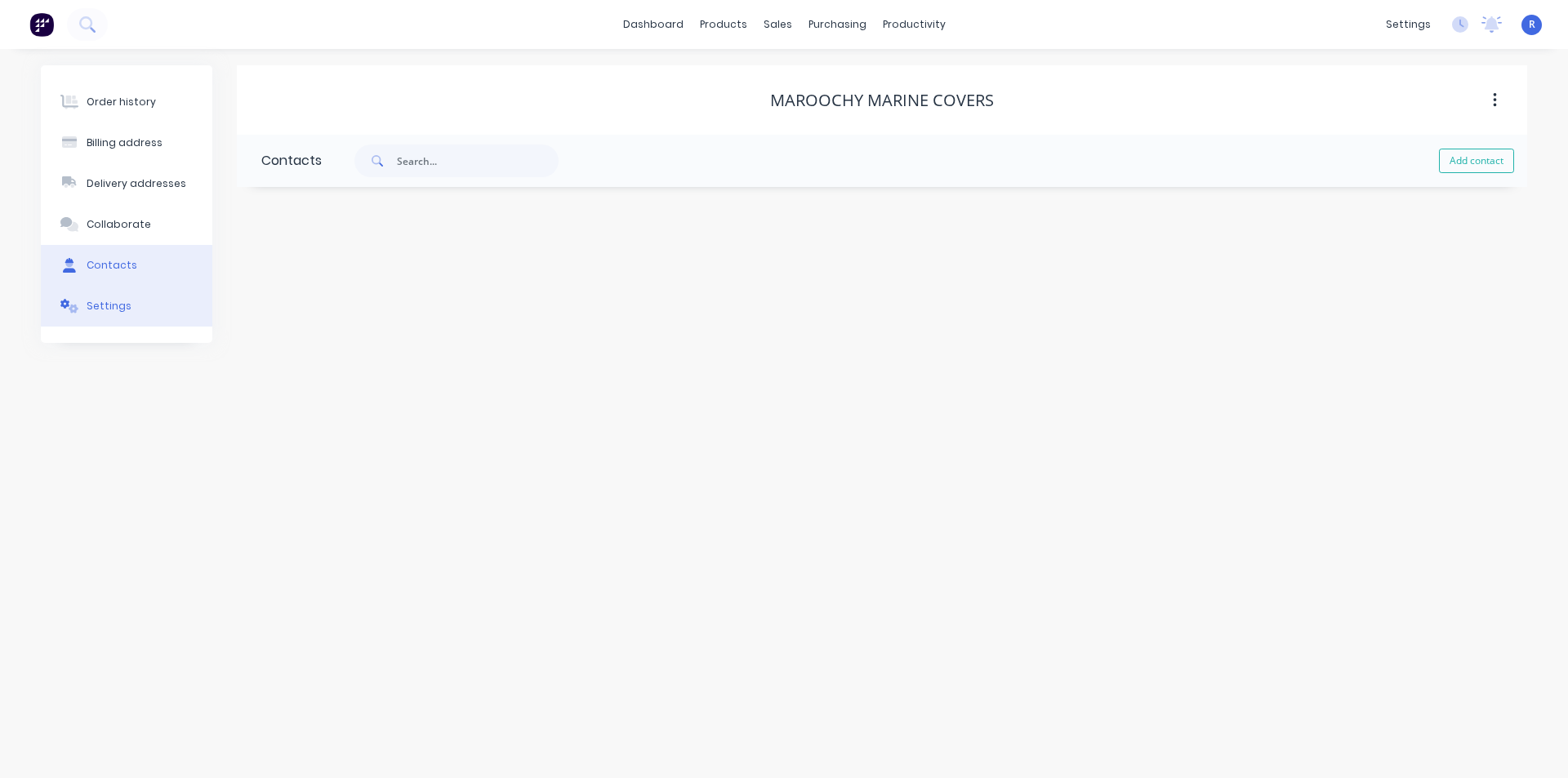
click at [90, 306] on div "Settings" at bounding box center [109, 306] width 45 height 15
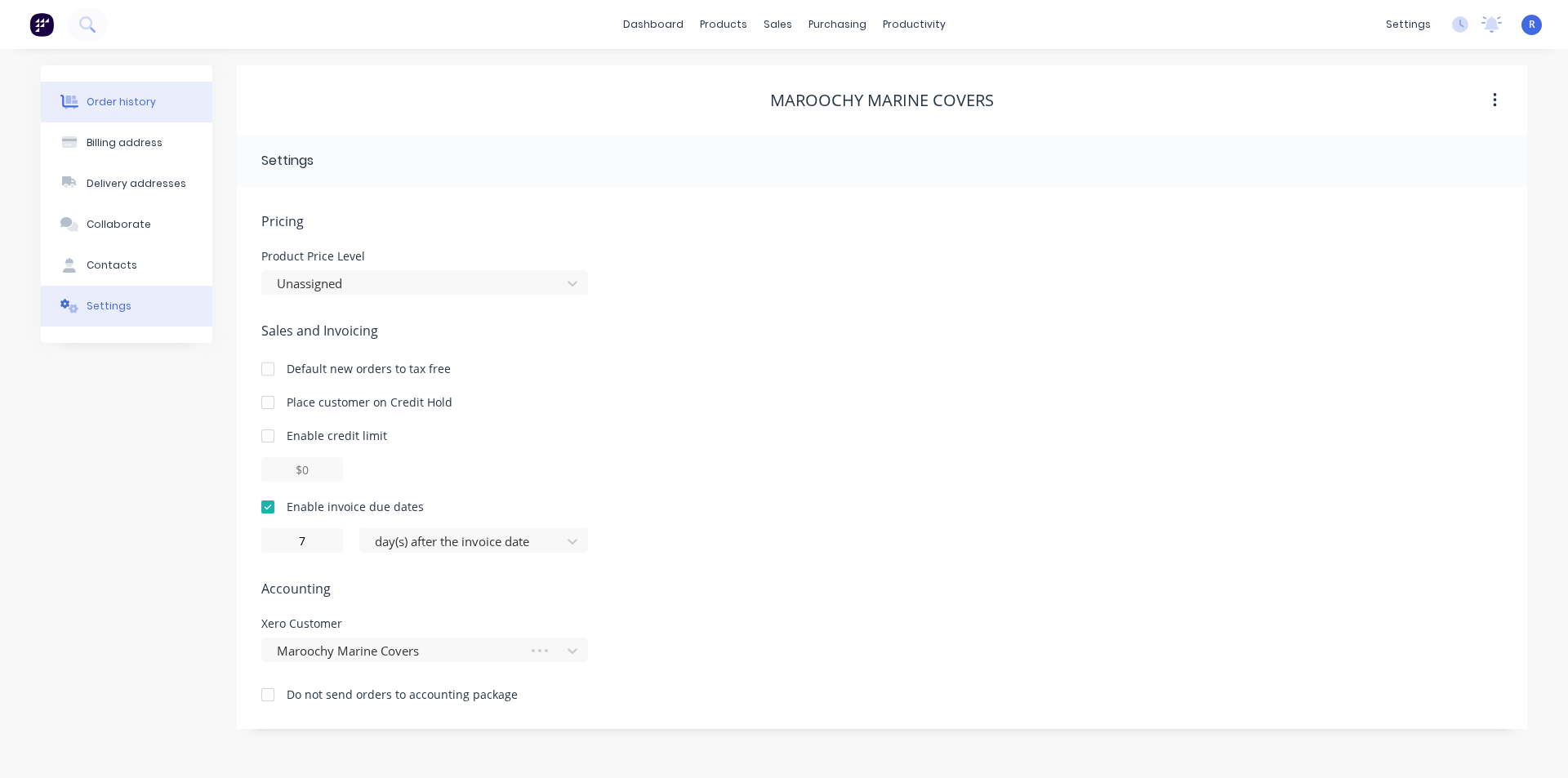
click at [120, 101] on div "Order history" at bounding box center [121, 101] width 70 height 15
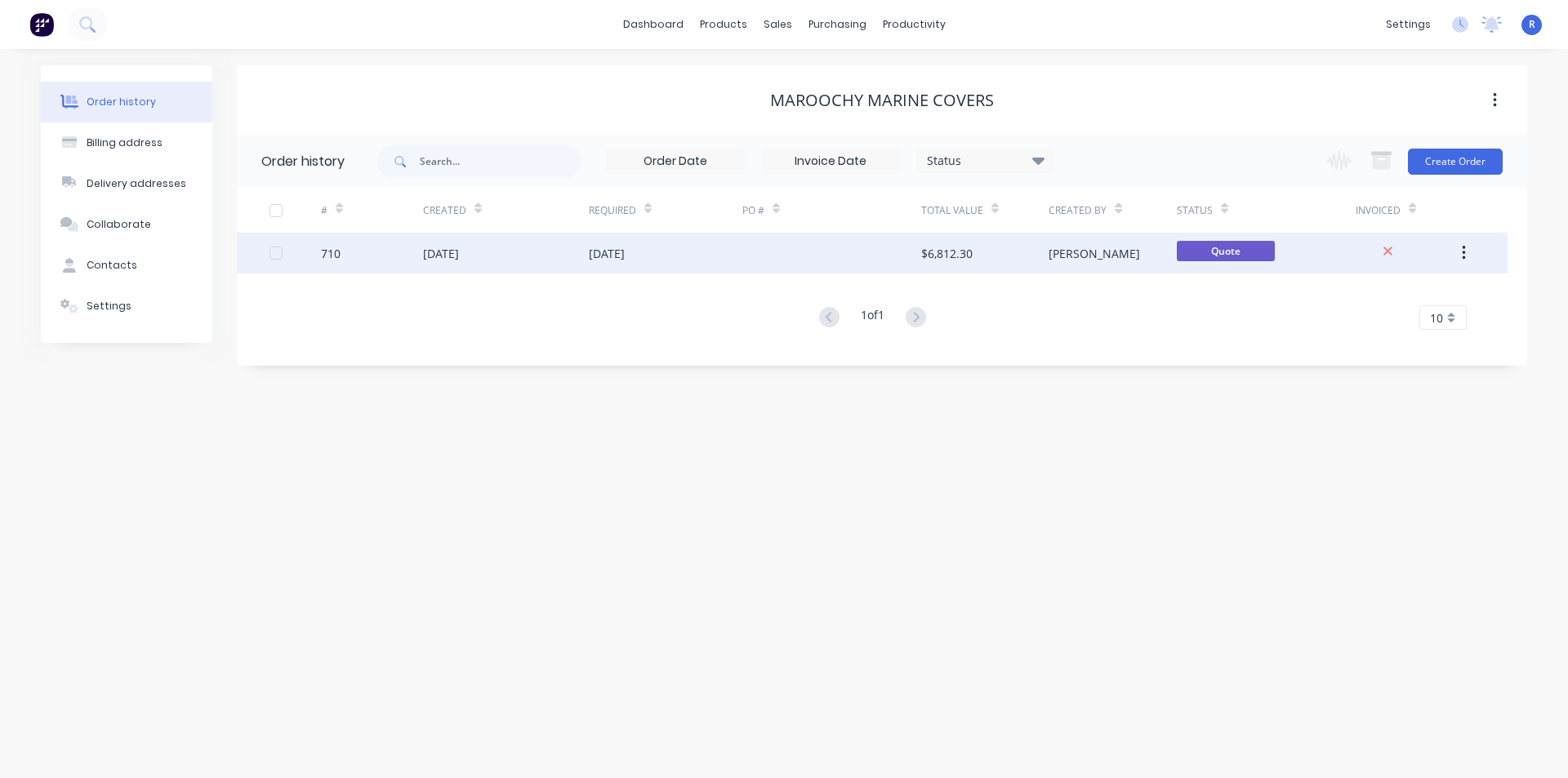
click at [838, 258] on div at bounding box center [832, 254] width 179 height 41
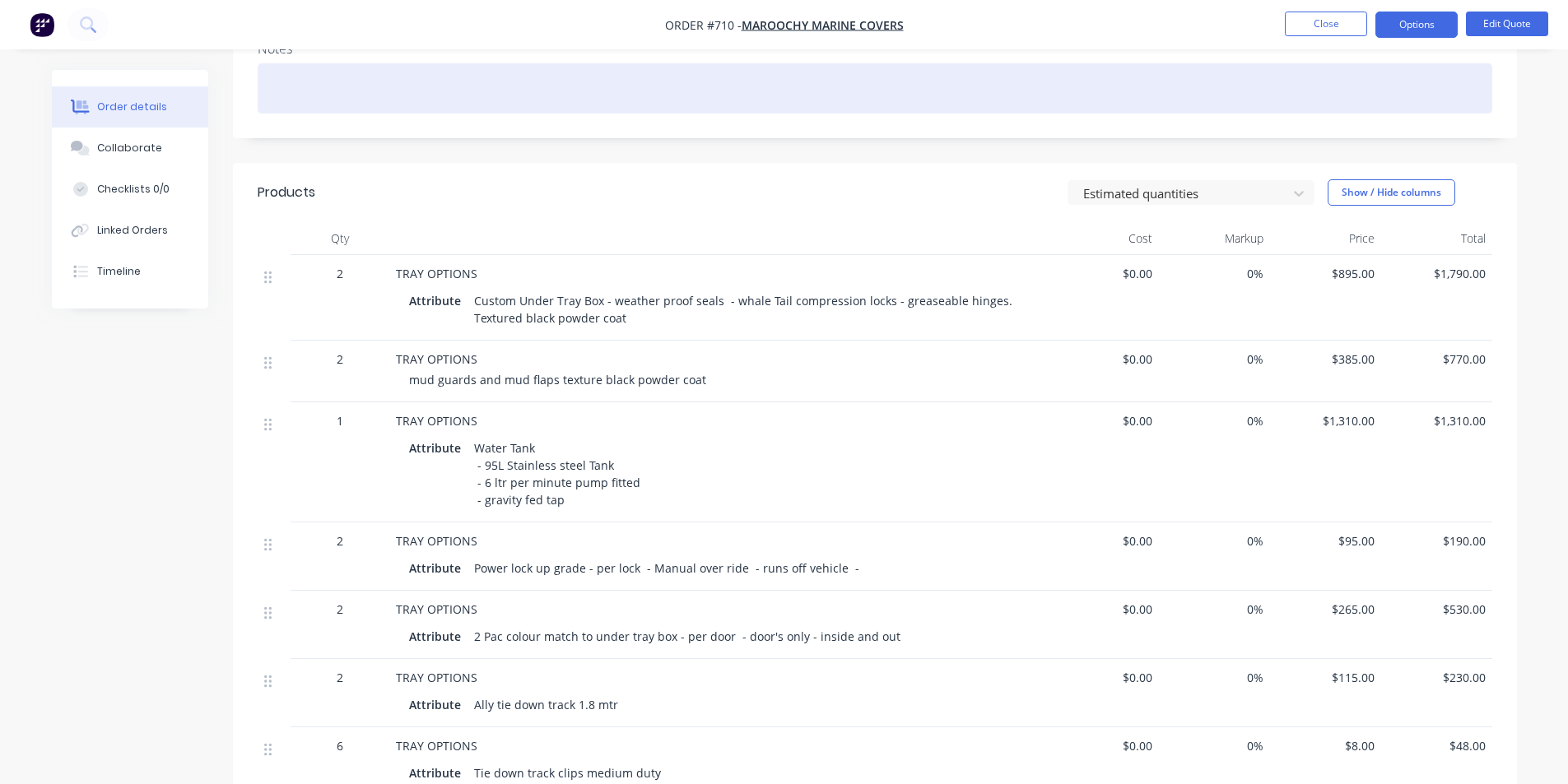
scroll to position [329, 0]
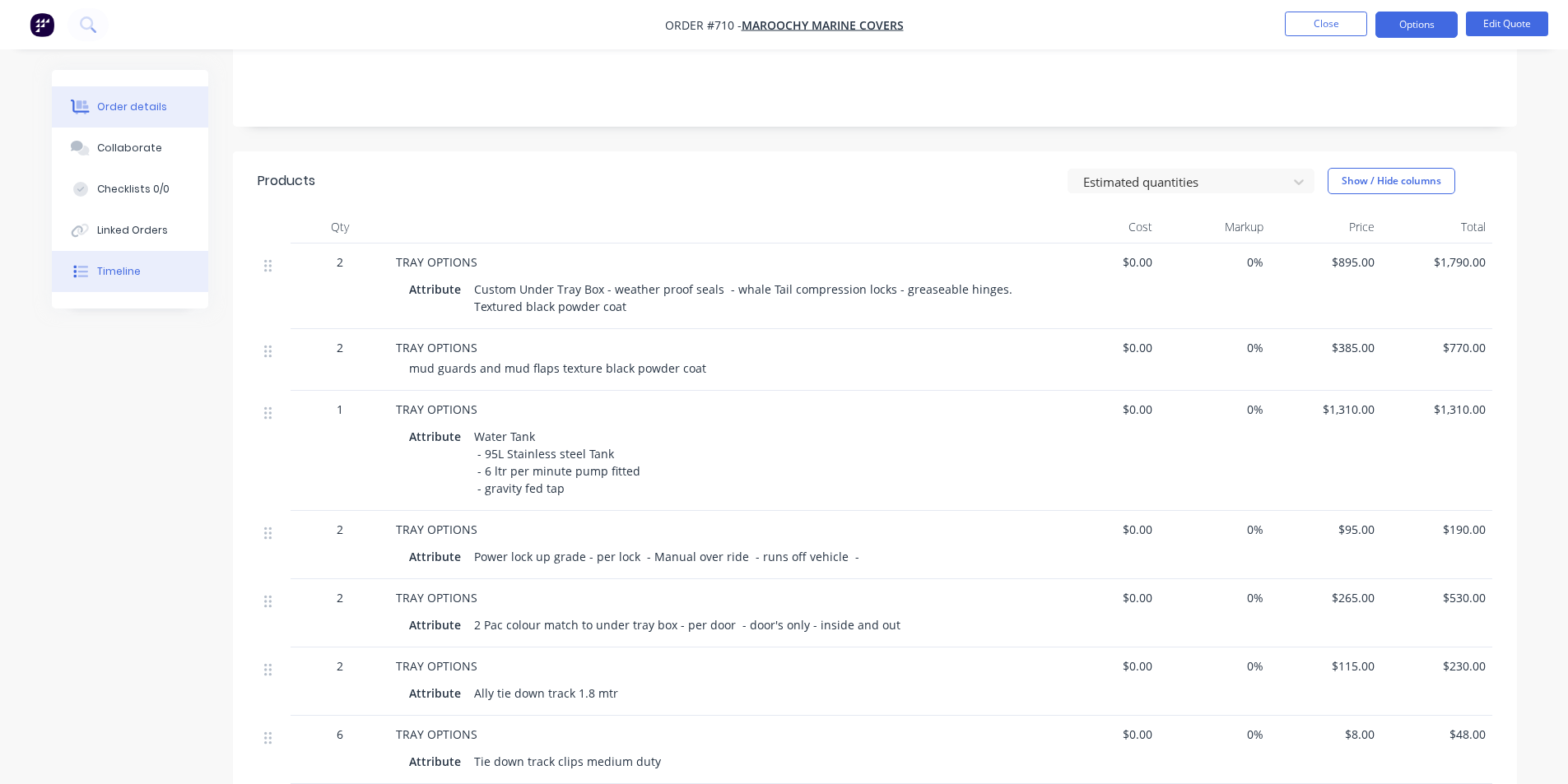
click at [138, 274] on button "Timeline" at bounding box center [130, 272] width 157 height 42
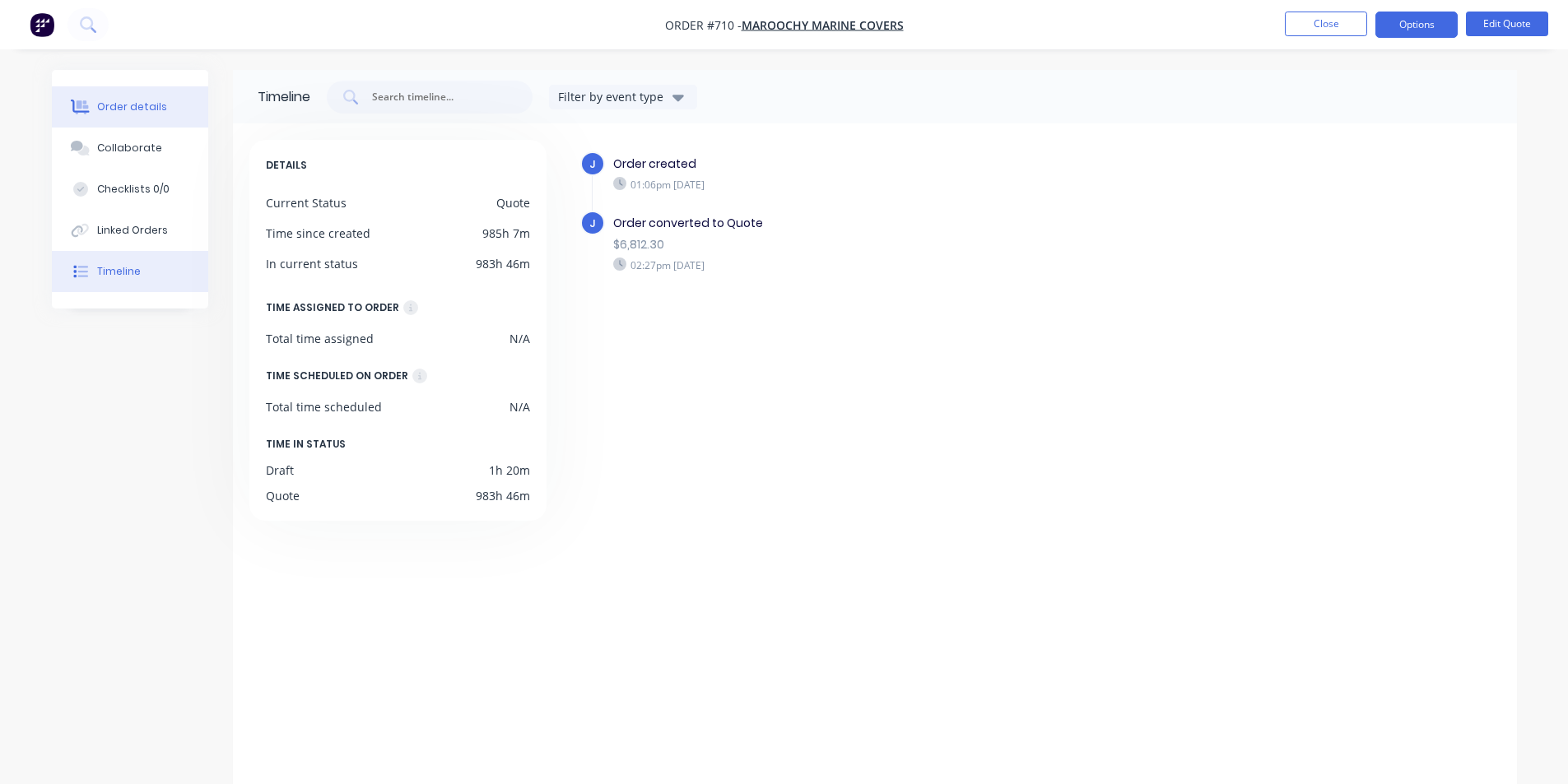
click at [145, 106] on div "Order details" at bounding box center [132, 106] width 70 height 15
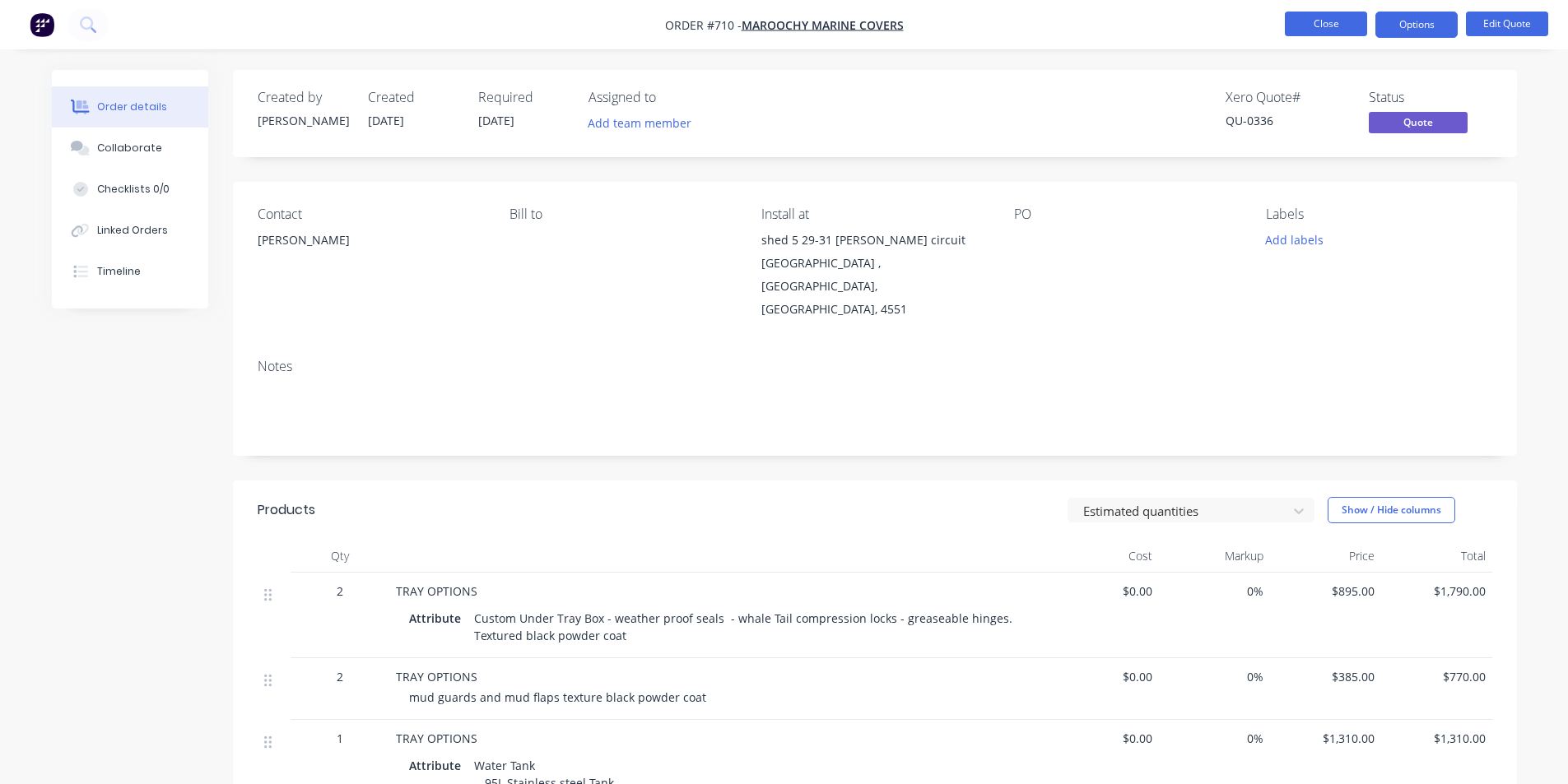
click at [1331, 27] on button "Close" at bounding box center [1325, 24] width 82 height 25
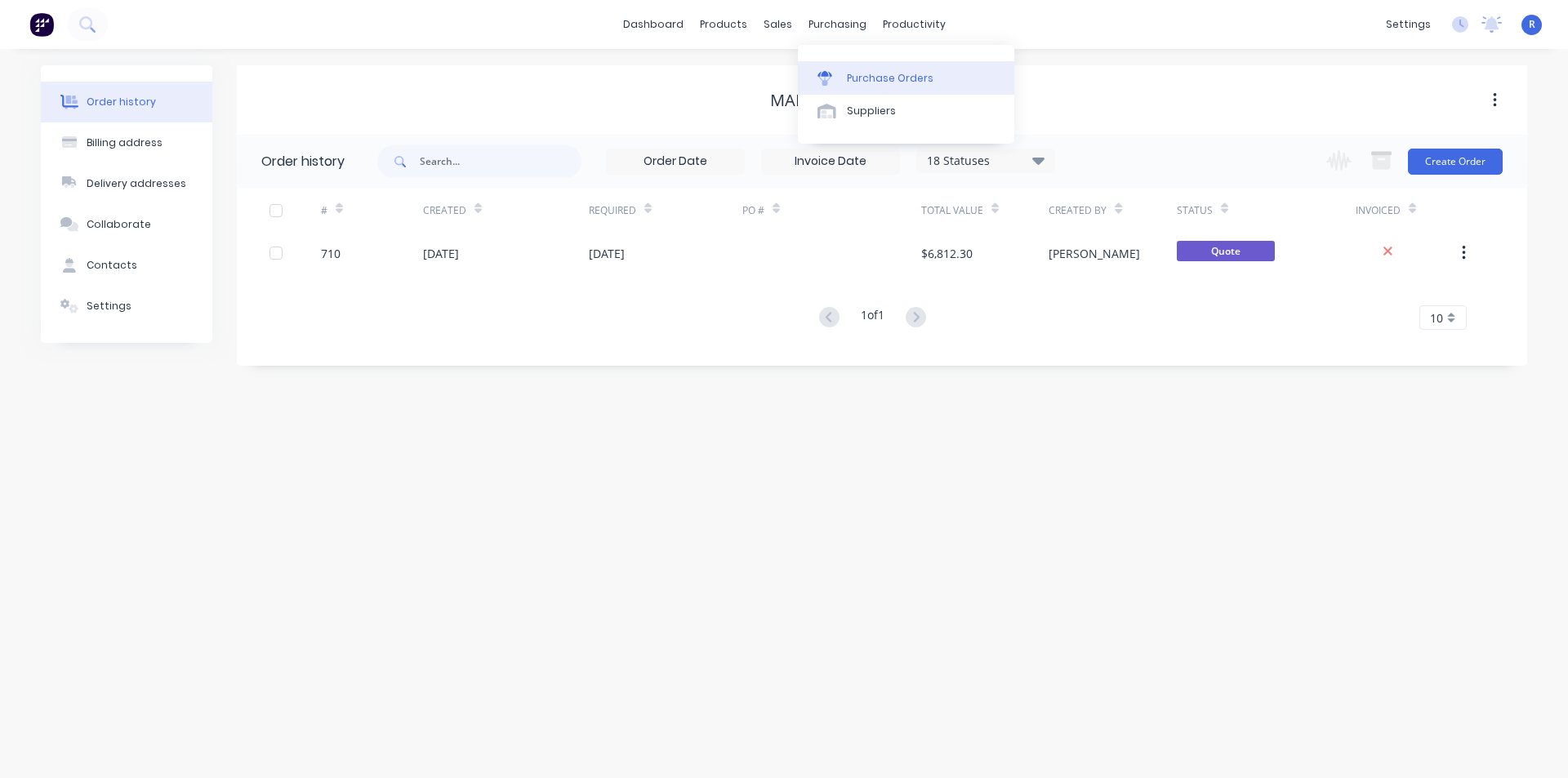
click at [856, 77] on div "Purchase Orders" at bounding box center [890, 78] width 87 height 15
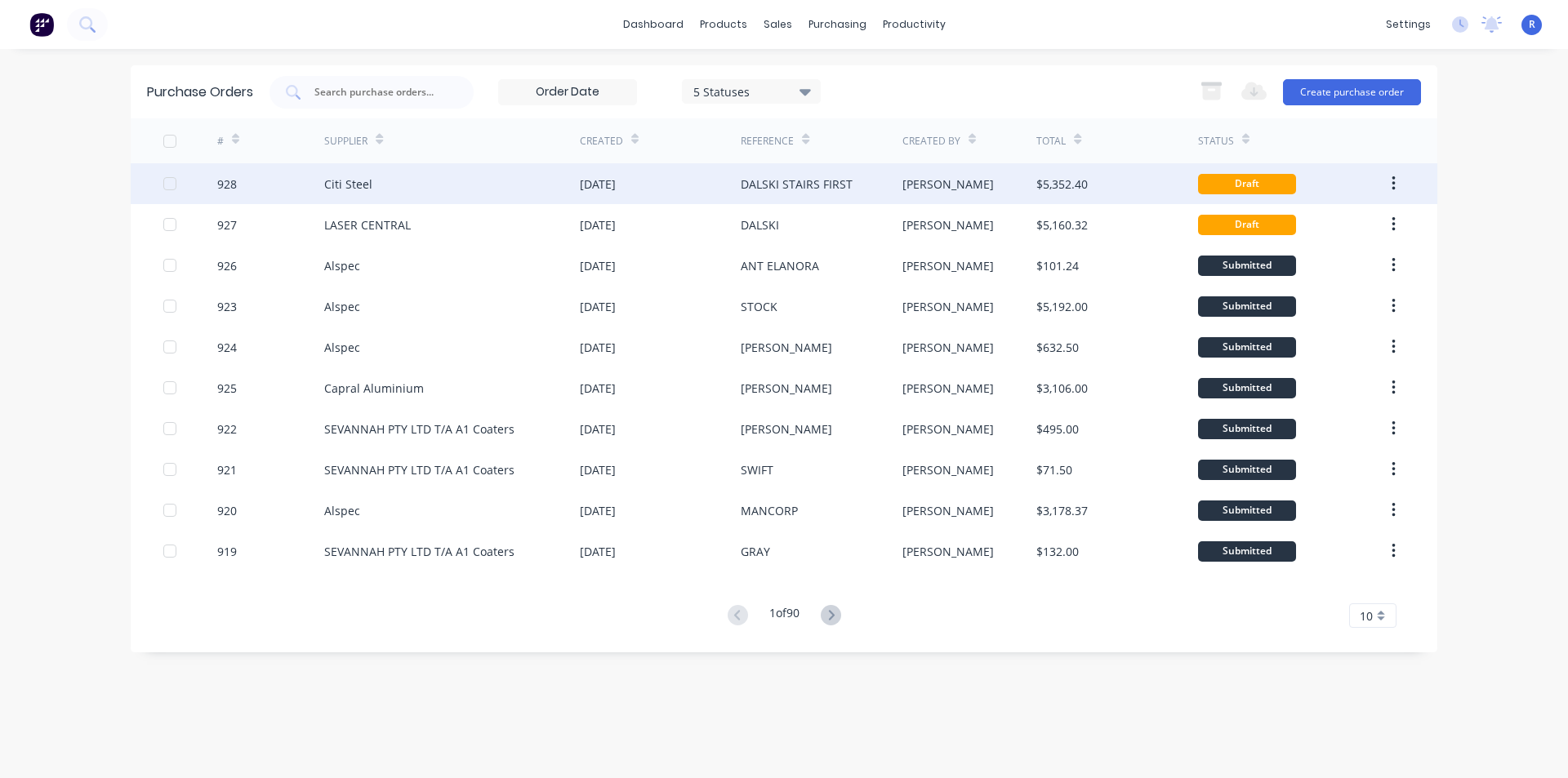
click at [536, 192] on div "Citi Steel" at bounding box center [452, 184] width 256 height 41
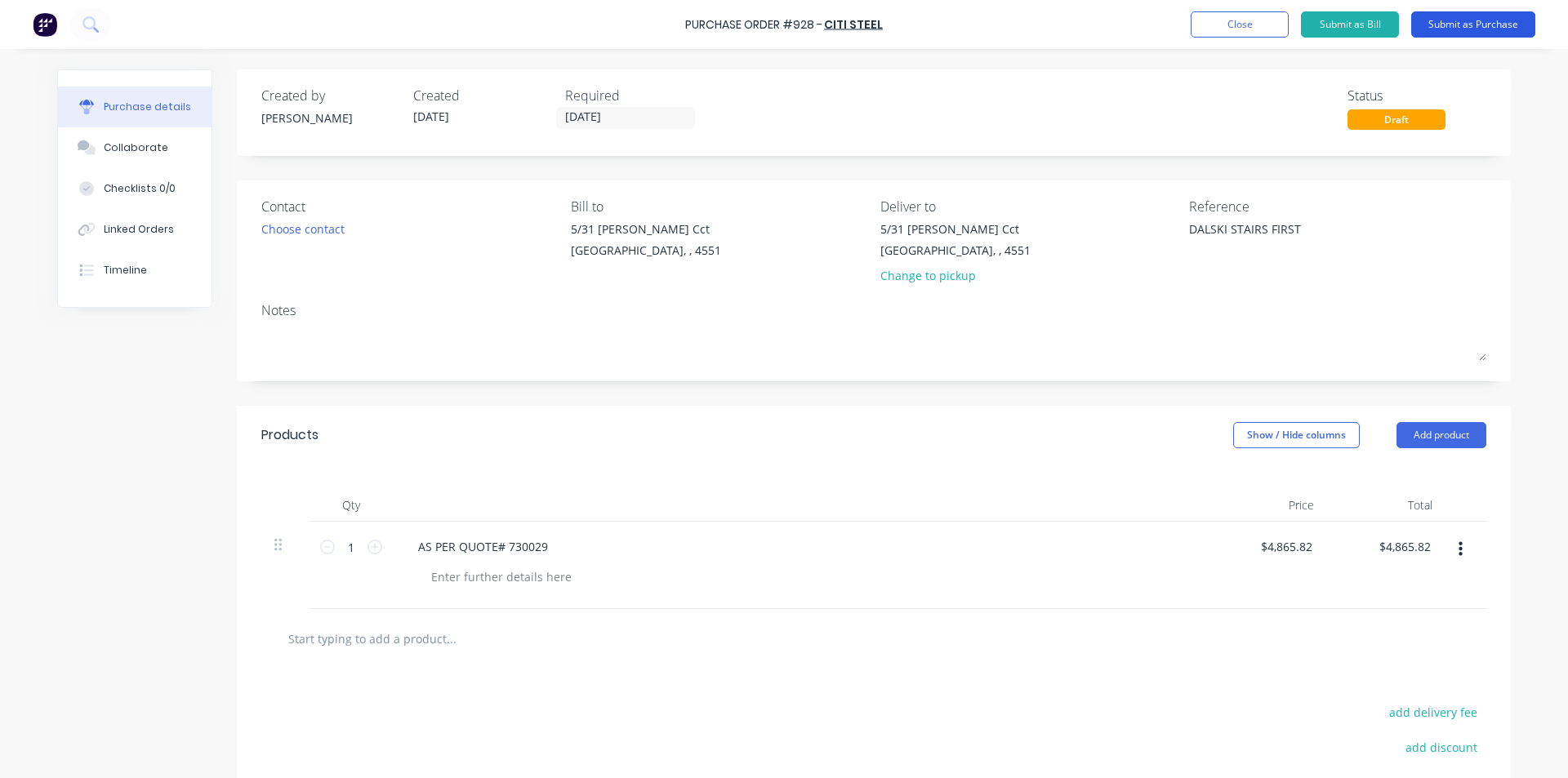
click at [1441, 23] on button "Submit as Purchase" at bounding box center [1474, 25] width 124 height 27
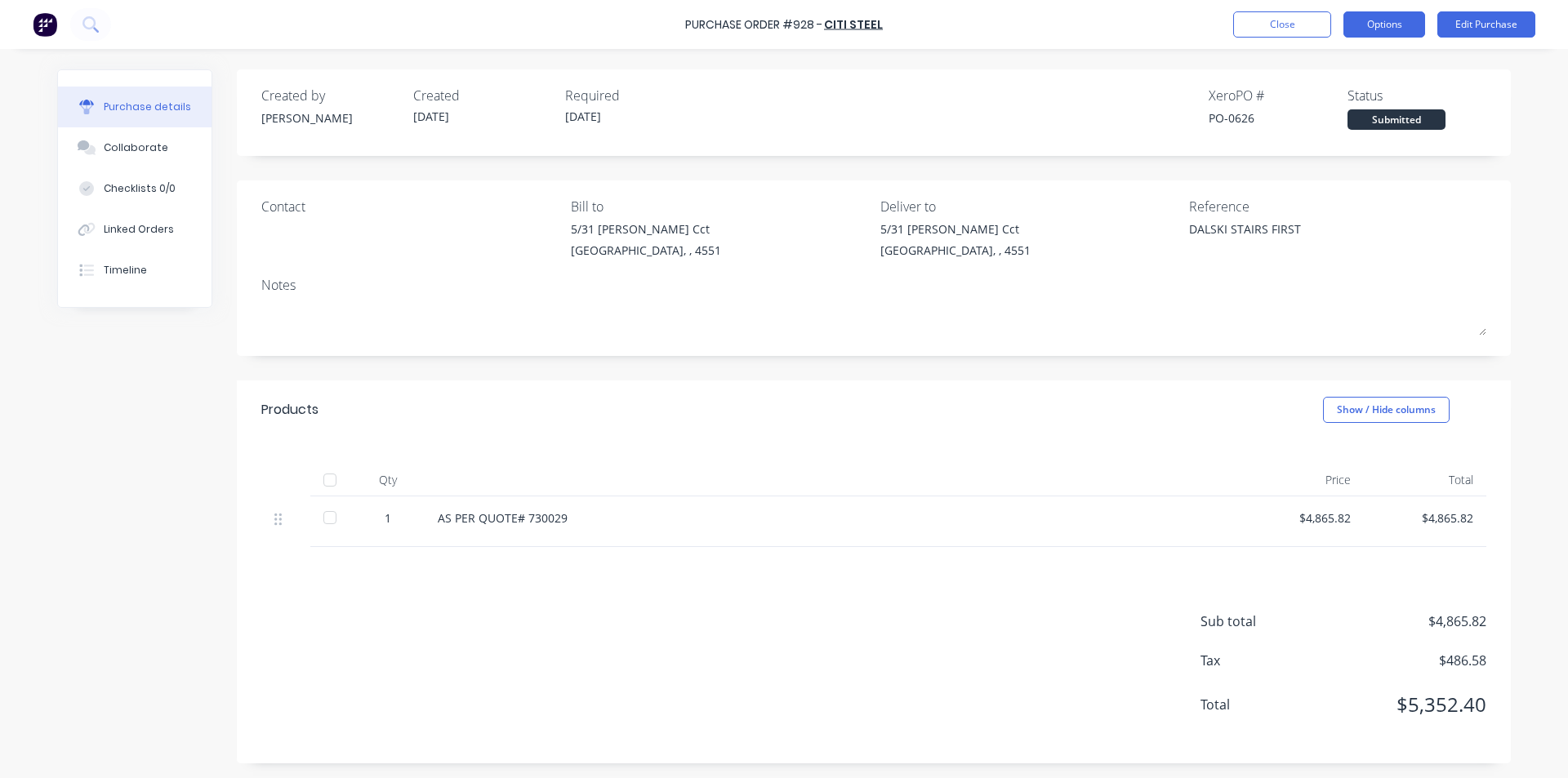
click at [1386, 22] on button "Options" at bounding box center [1384, 25] width 82 height 27
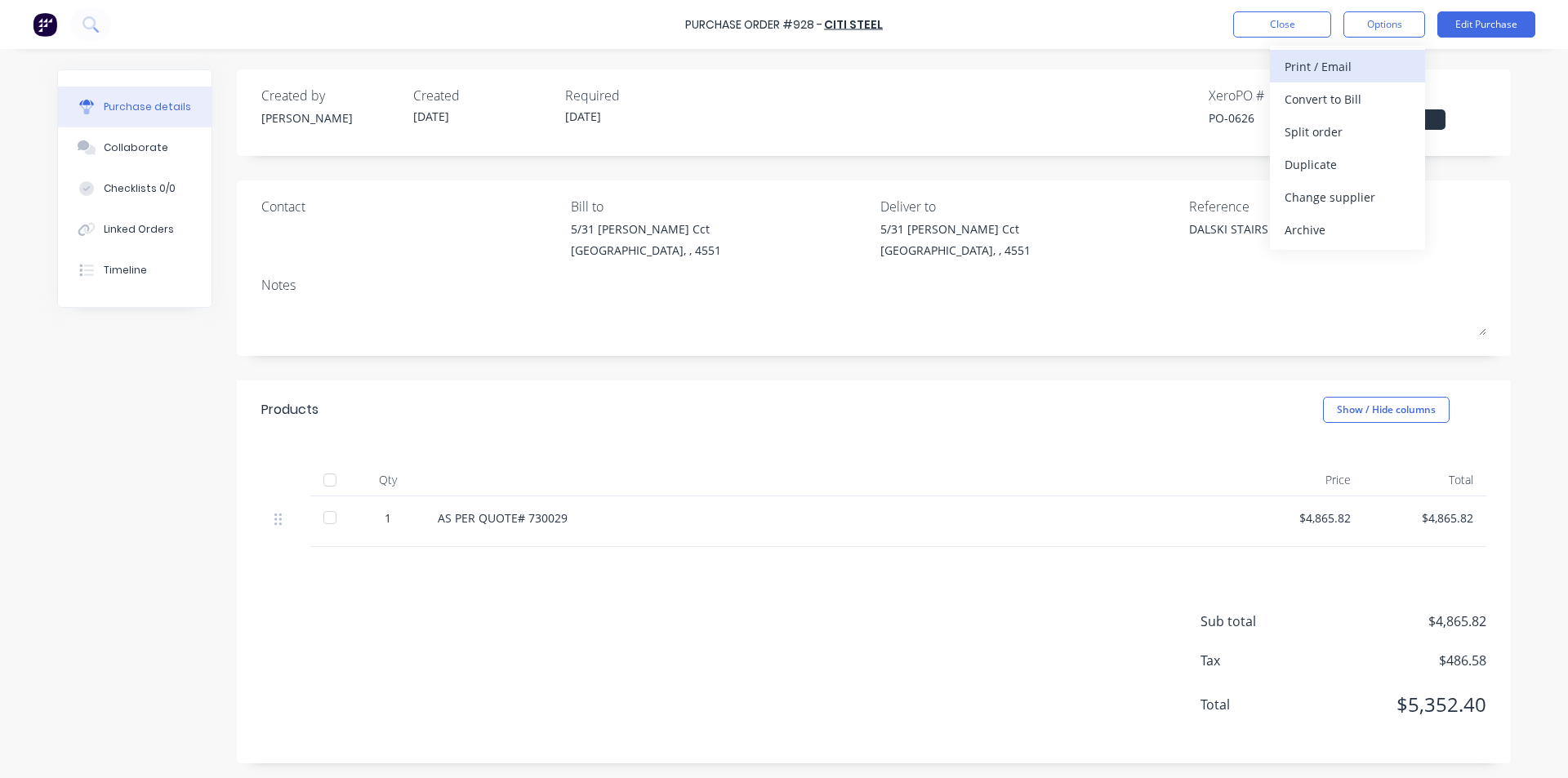
click at [1356, 63] on div "Print / Email" at bounding box center [1348, 67] width 126 height 24
click at [1341, 94] on div "With pricing" at bounding box center [1348, 99] width 126 height 24
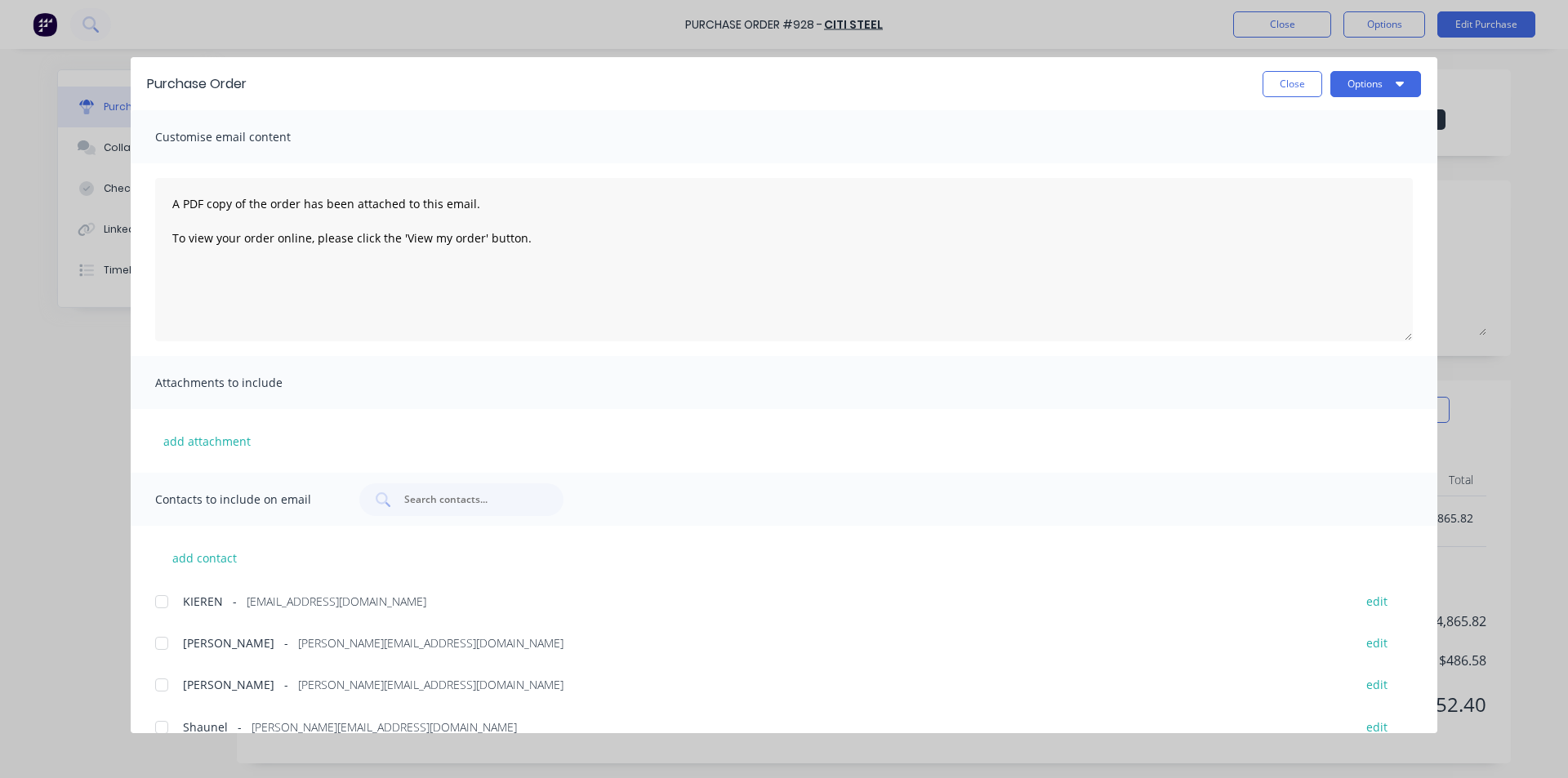
click at [165, 605] on div at bounding box center [161, 601] width 32 height 32
click at [1365, 89] on button "Options" at bounding box center [1376, 84] width 90 height 27
click at [1334, 153] on div "Print" at bounding box center [1344, 158] width 126 height 24
click at [1295, 90] on button "Close" at bounding box center [1293, 84] width 60 height 27
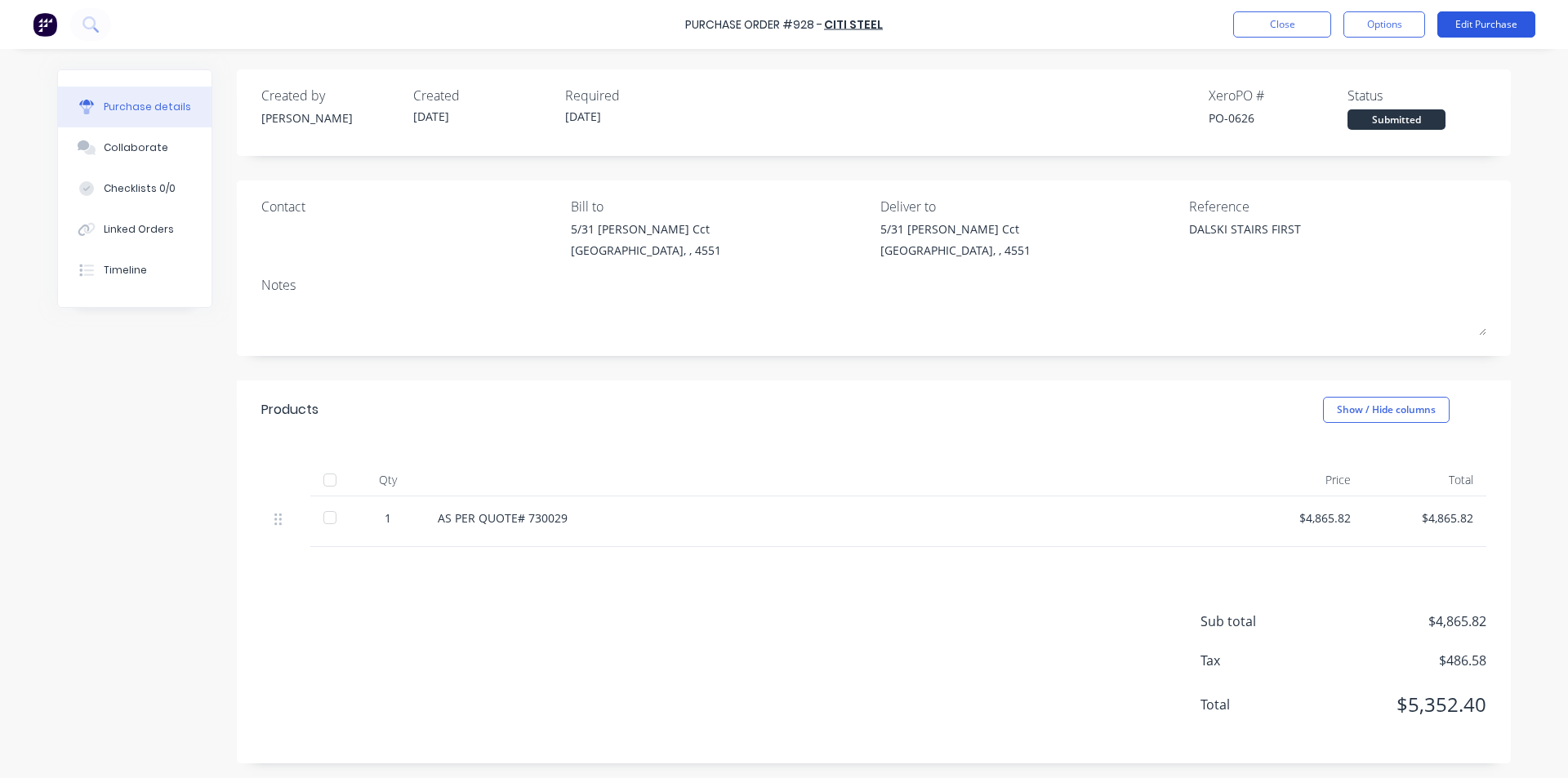
click at [1487, 24] on button "Edit Purchase" at bounding box center [1486, 25] width 98 height 27
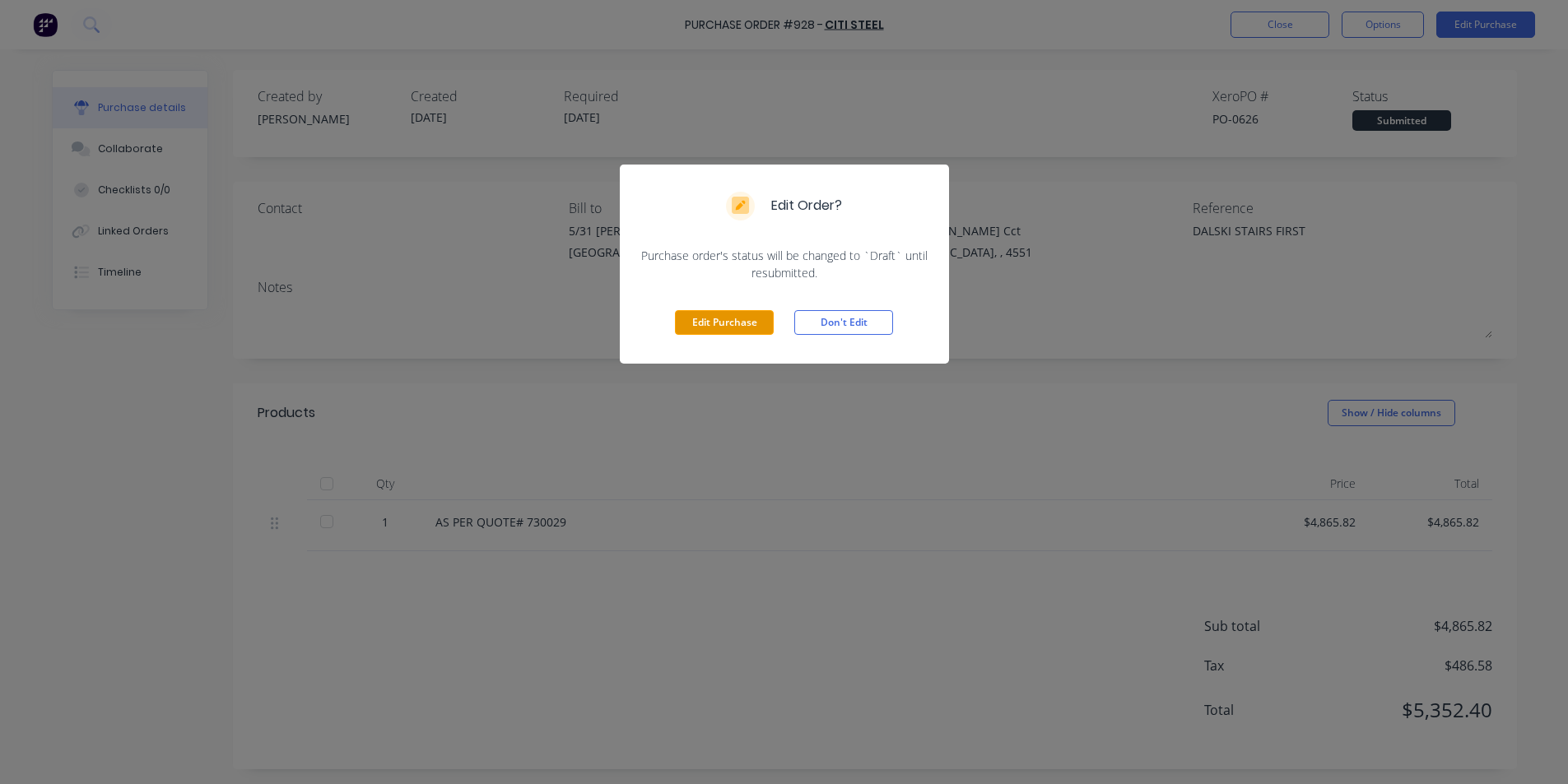
click at [726, 329] on button "Edit Purchase" at bounding box center [725, 322] width 99 height 25
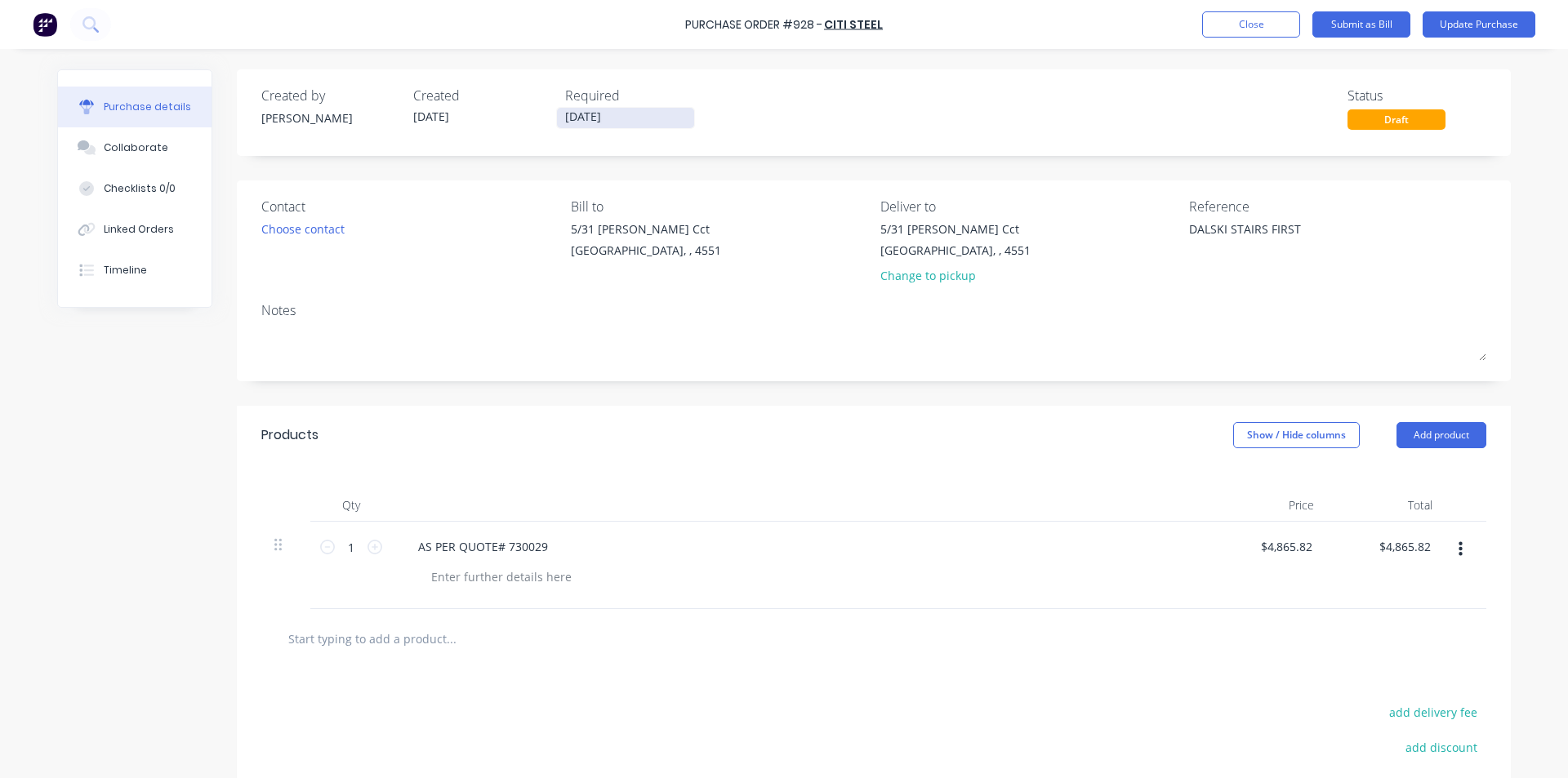
click at [619, 118] on input "[DATE]" at bounding box center [625, 118] width 137 height 21
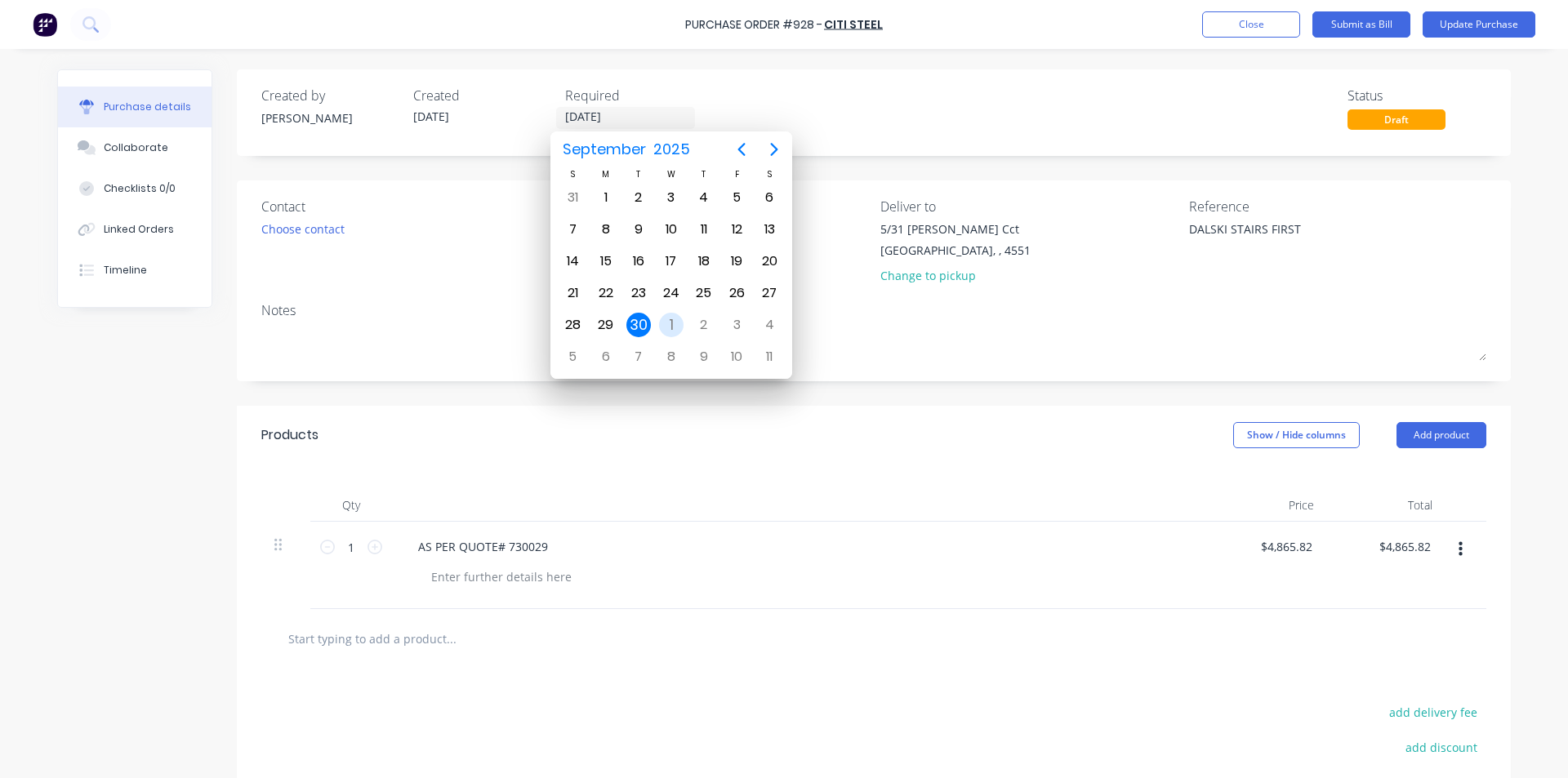
click at [681, 325] on div "1" at bounding box center [671, 325] width 25 height 25
type textarea "x"
type input "[DATE]"
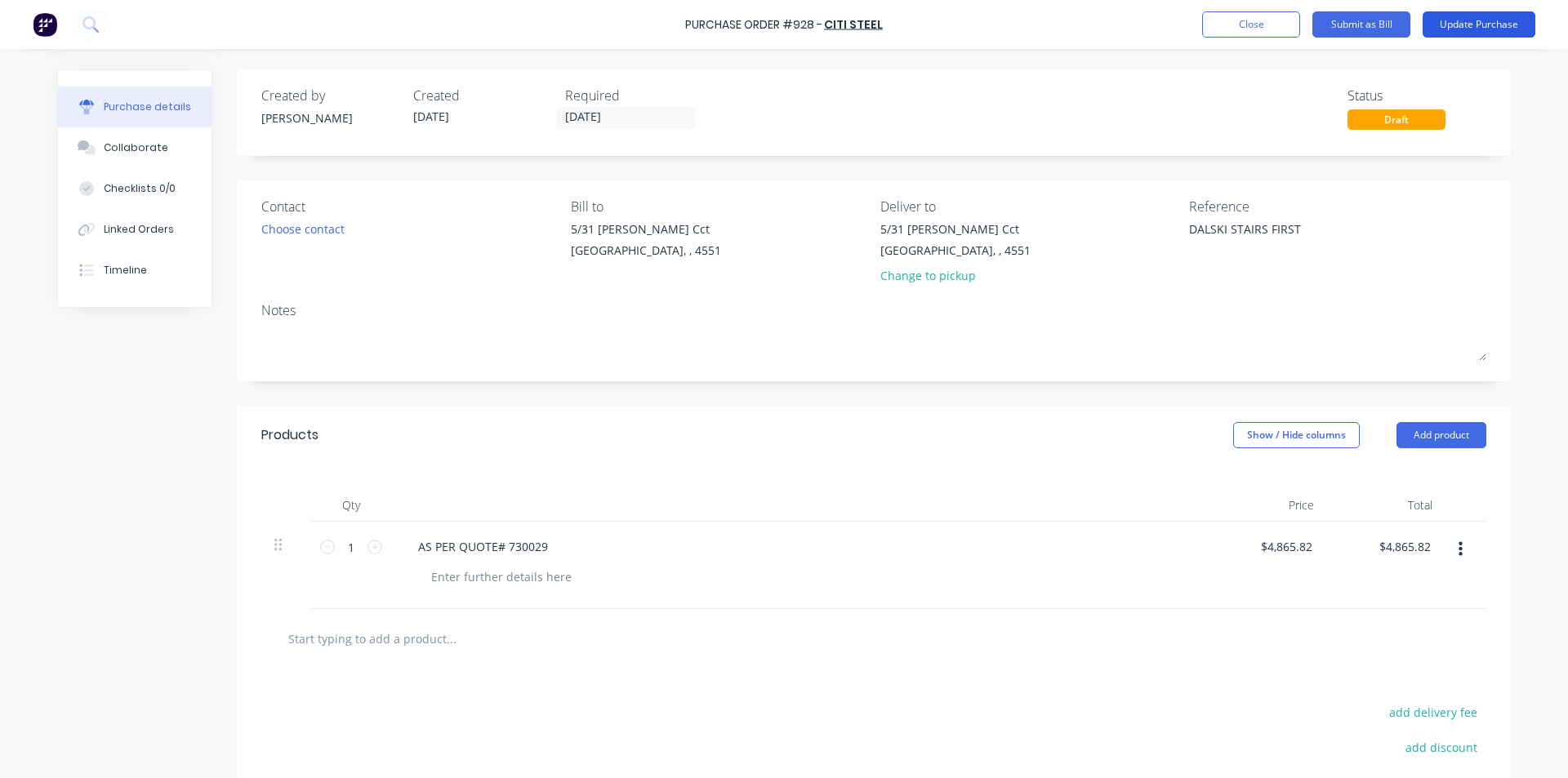
click at [1456, 27] on button "Update Purchase" at bounding box center [1478, 25] width 113 height 27
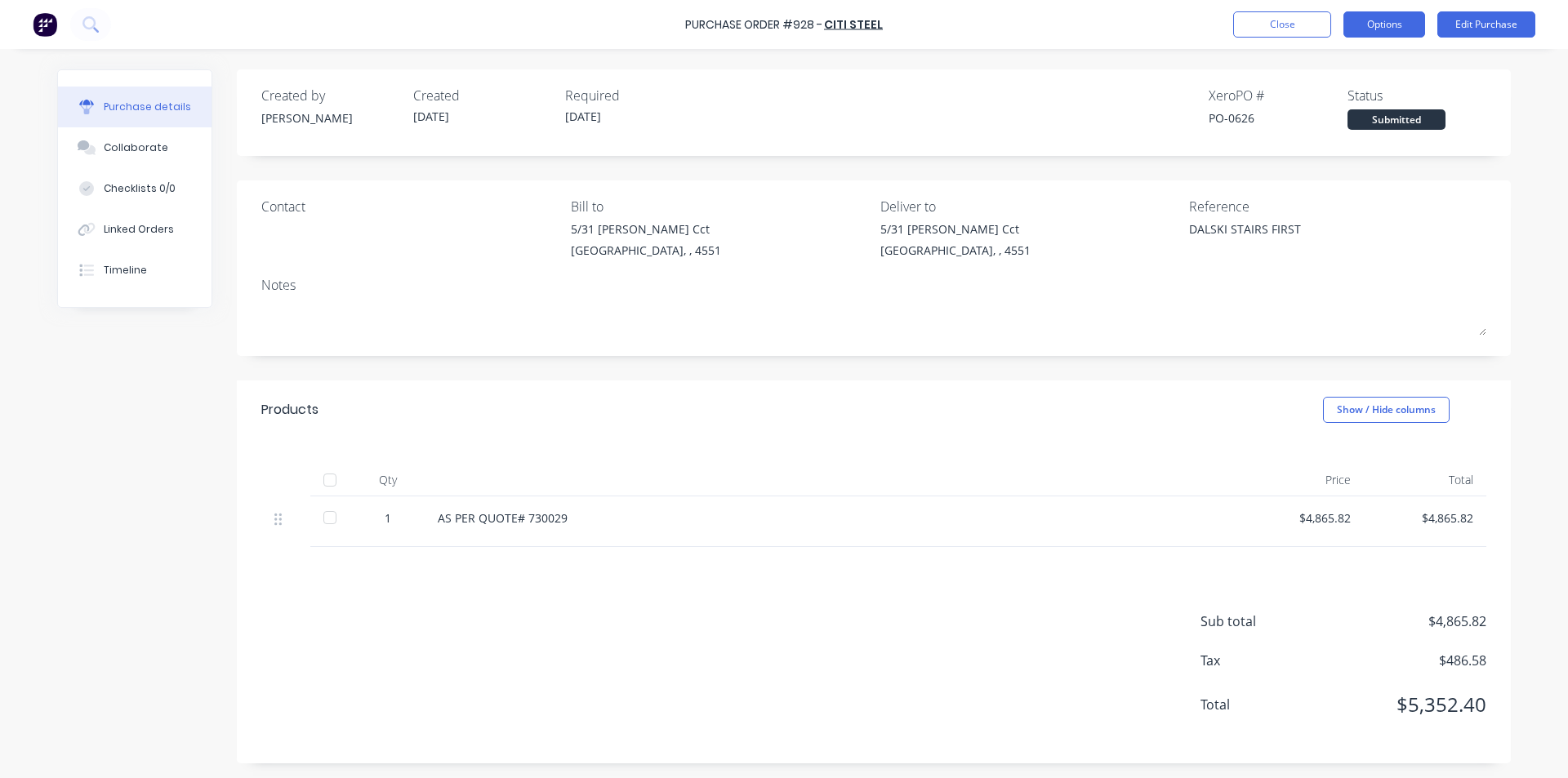
click at [1387, 20] on button "Options" at bounding box center [1384, 25] width 82 height 27
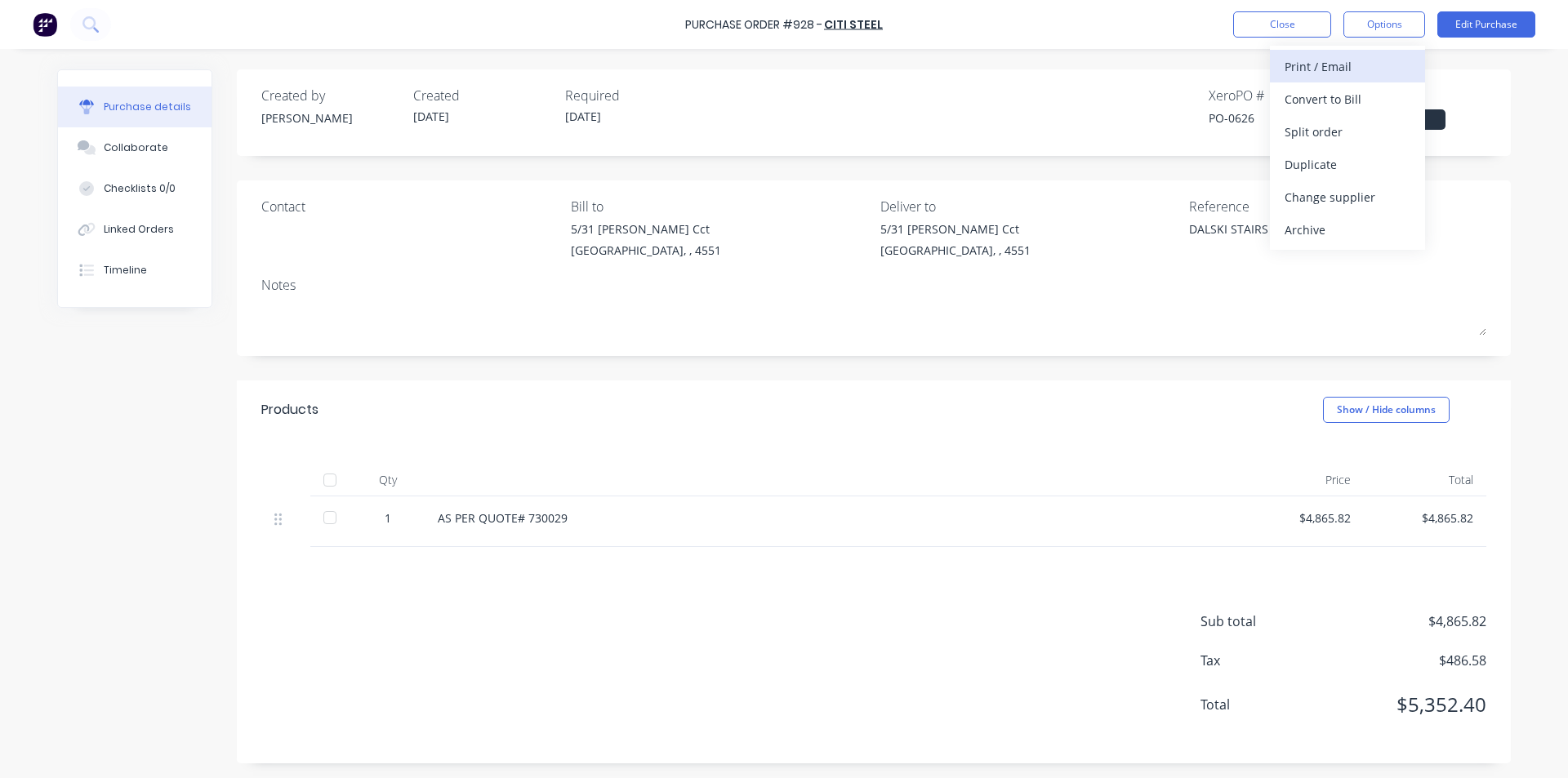
click at [1359, 51] on button "Print / Email" at bounding box center [1348, 66] width 155 height 32
click at [1347, 91] on div "With pricing" at bounding box center [1348, 99] width 126 height 24
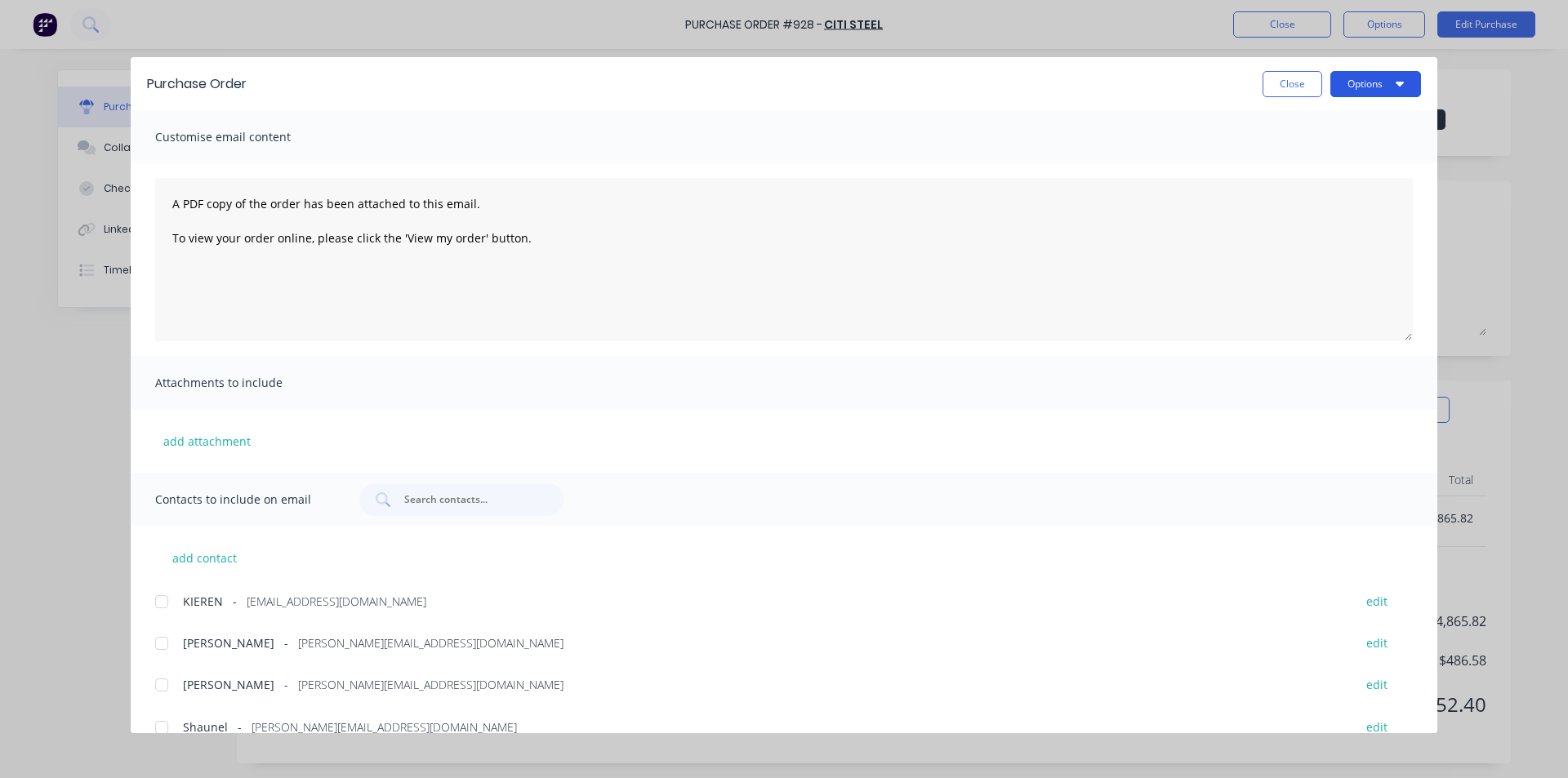
click at [1368, 87] on button "Options" at bounding box center [1376, 84] width 90 height 27
click at [1335, 152] on div "Print" at bounding box center [1344, 158] width 126 height 24
click at [1288, 80] on button "Close" at bounding box center [1293, 84] width 60 height 27
type textarea "x"
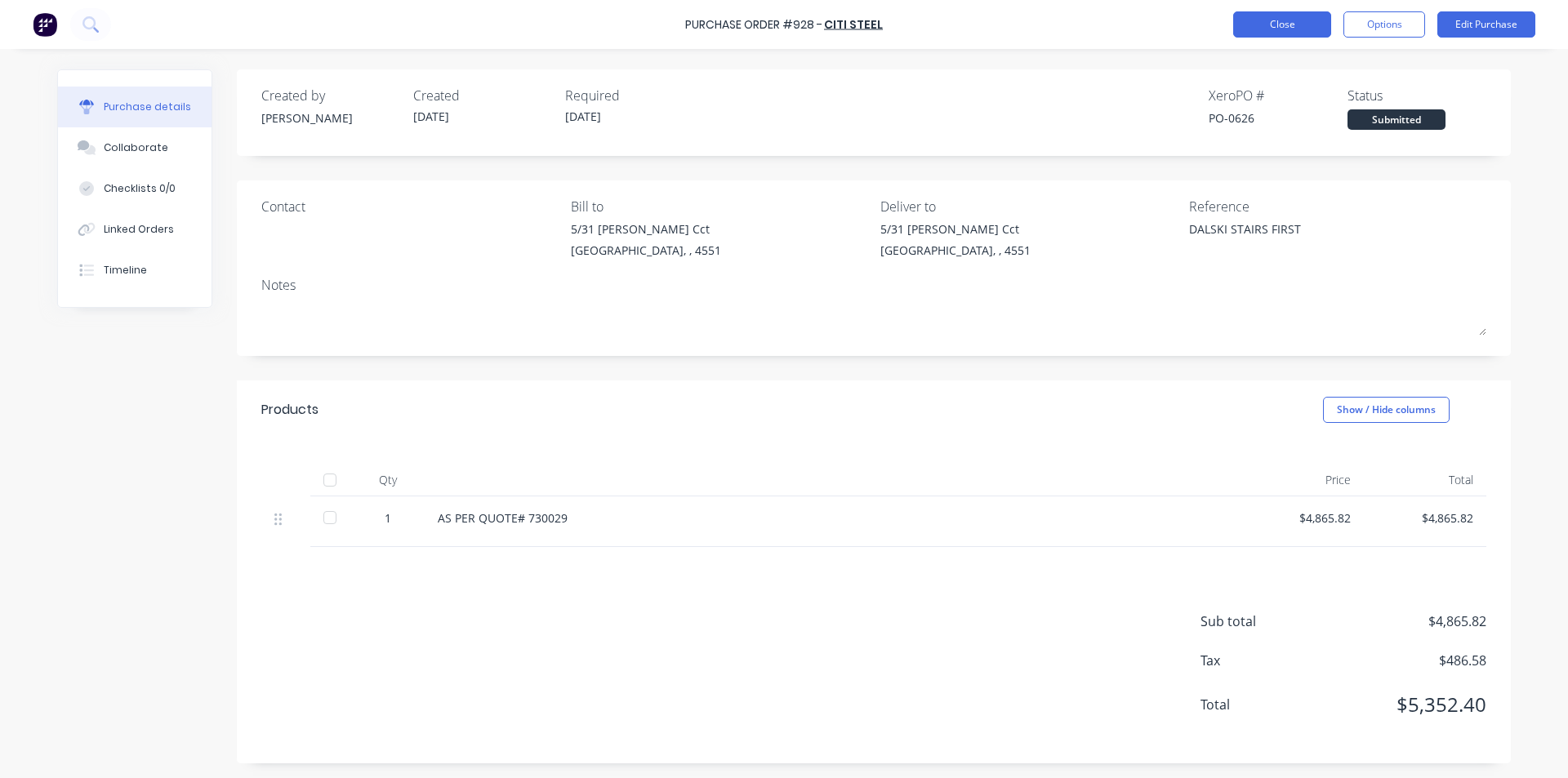
click at [1283, 23] on button "Close" at bounding box center [1283, 25] width 98 height 27
